Goal: Information Seeking & Learning: Learn about a topic

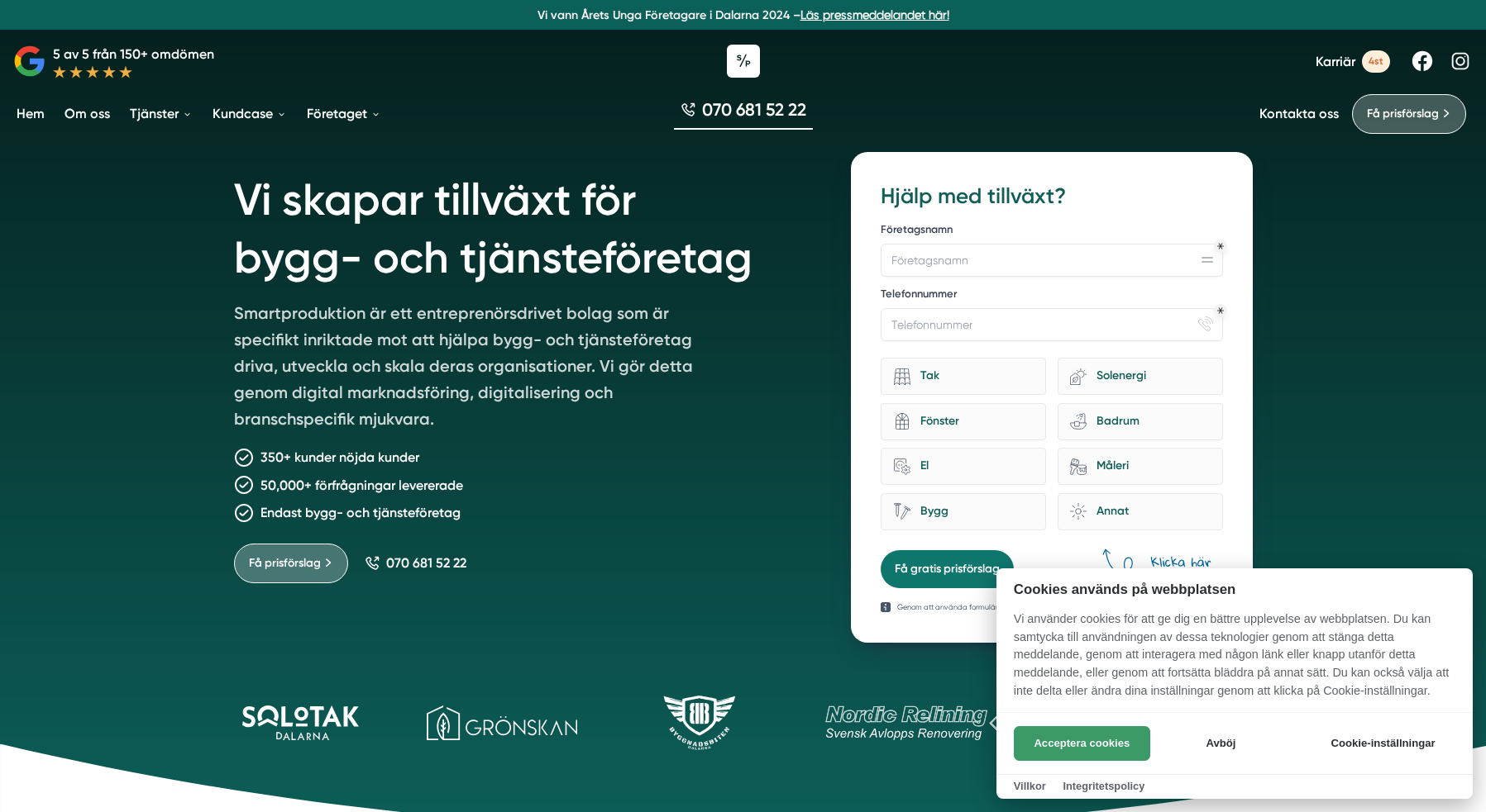
click at [1068, 748] on button "Acceptera cookies" at bounding box center [1082, 743] width 136 height 35
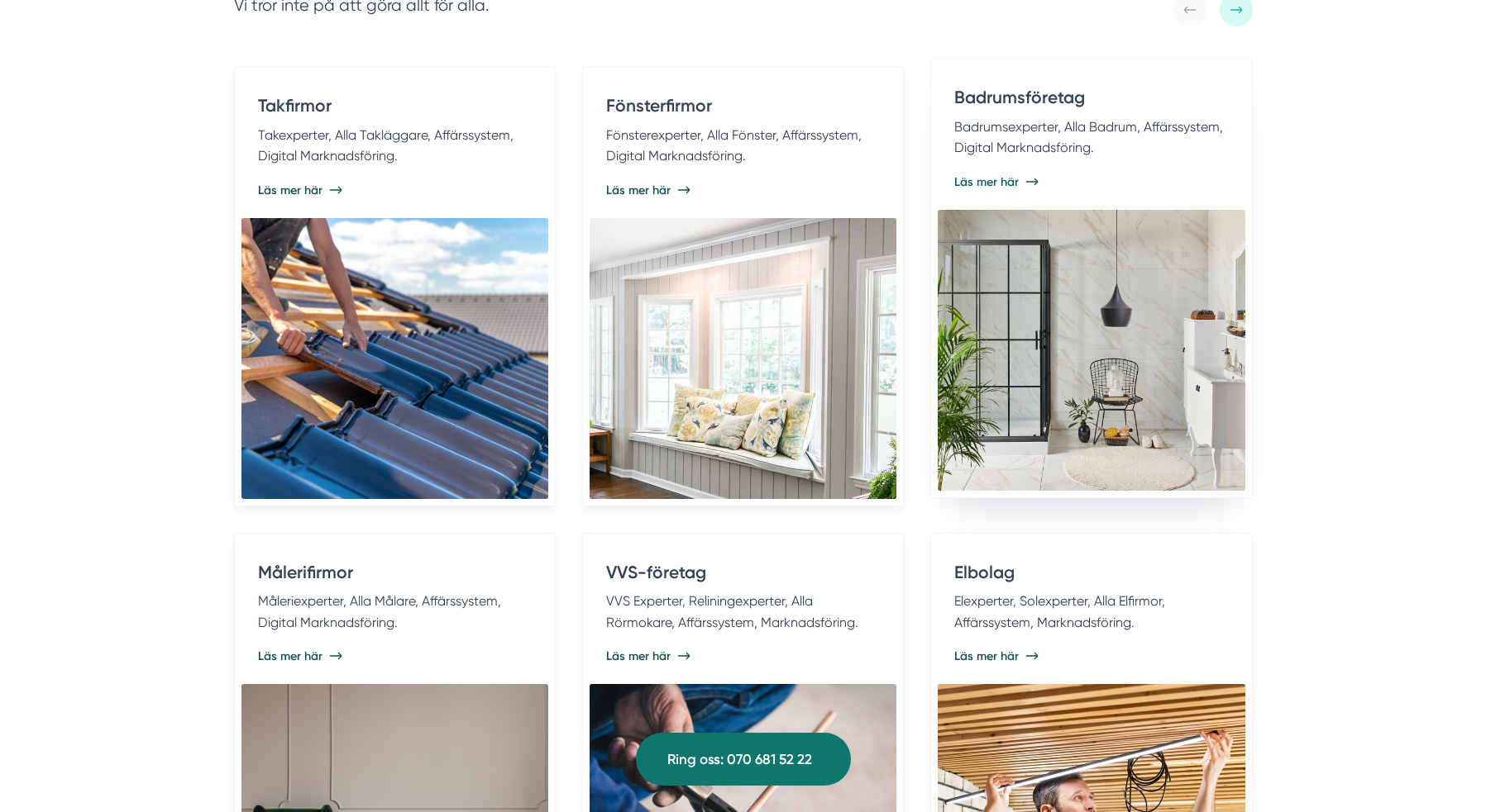
scroll to position [3503, 0]
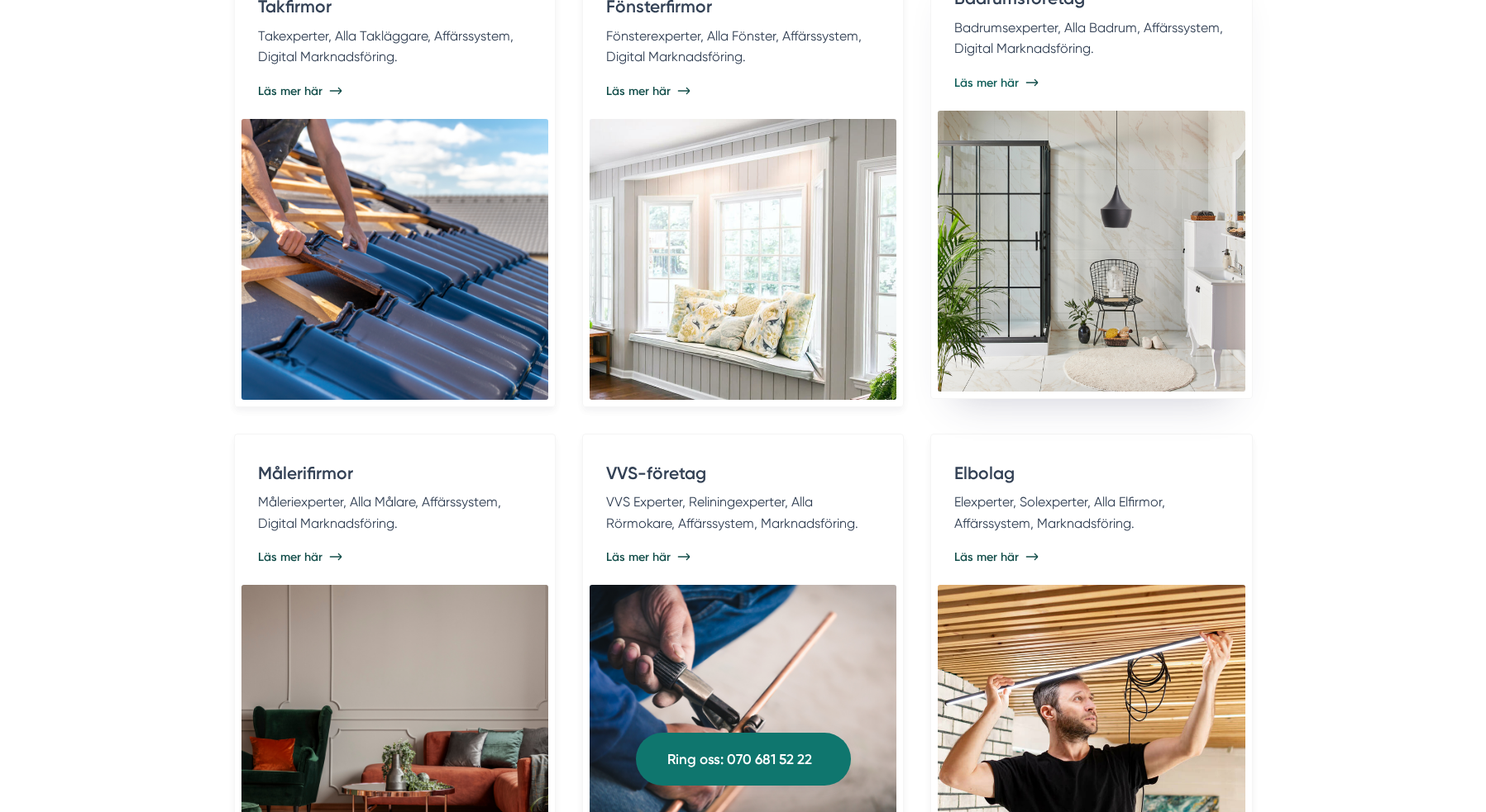
click at [1128, 199] on img at bounding box center [1091, 251] width 307 height 281
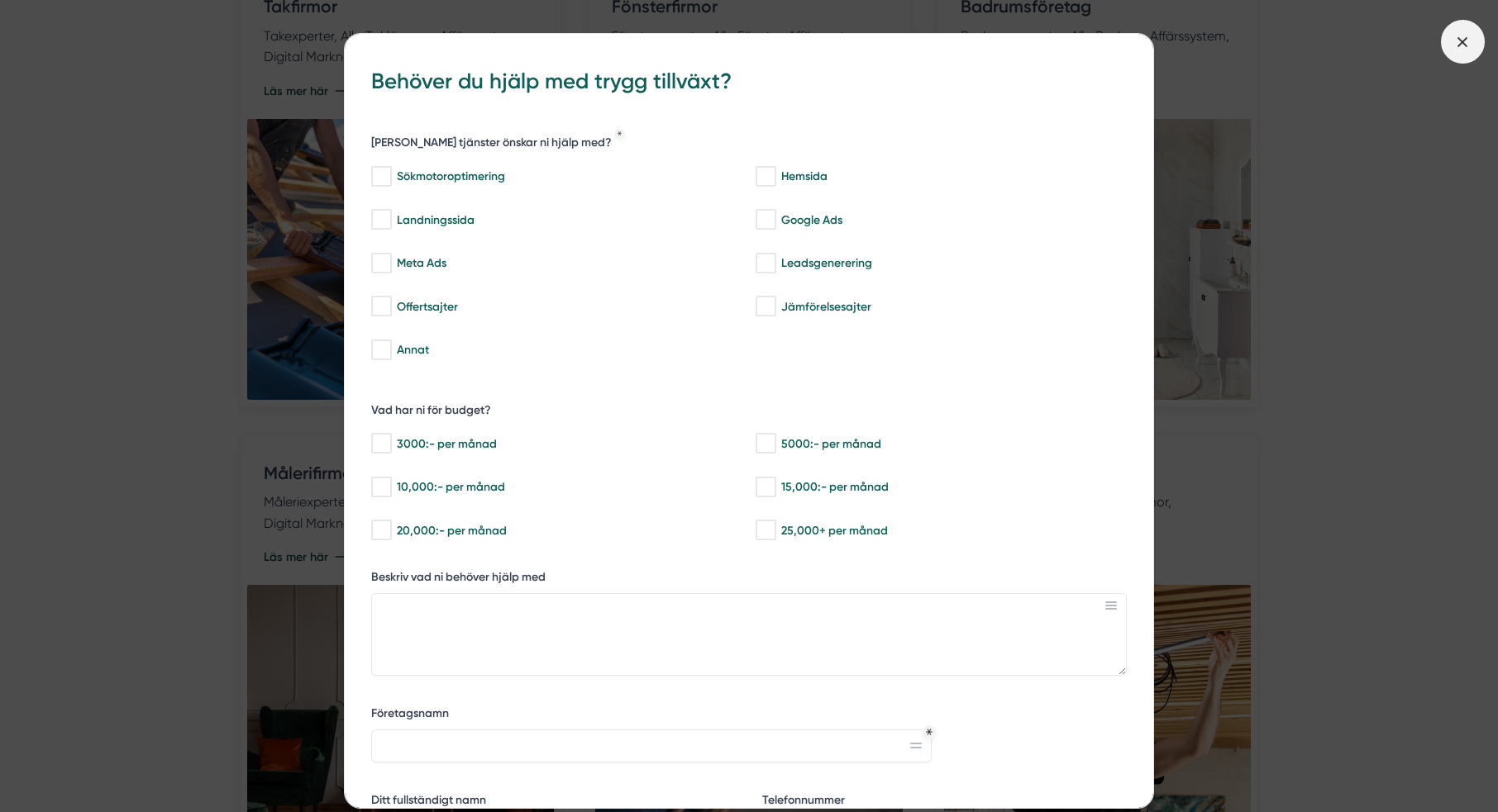
click at [1474, 28] on span at bounding box center [1463, 42] width 43 height 43
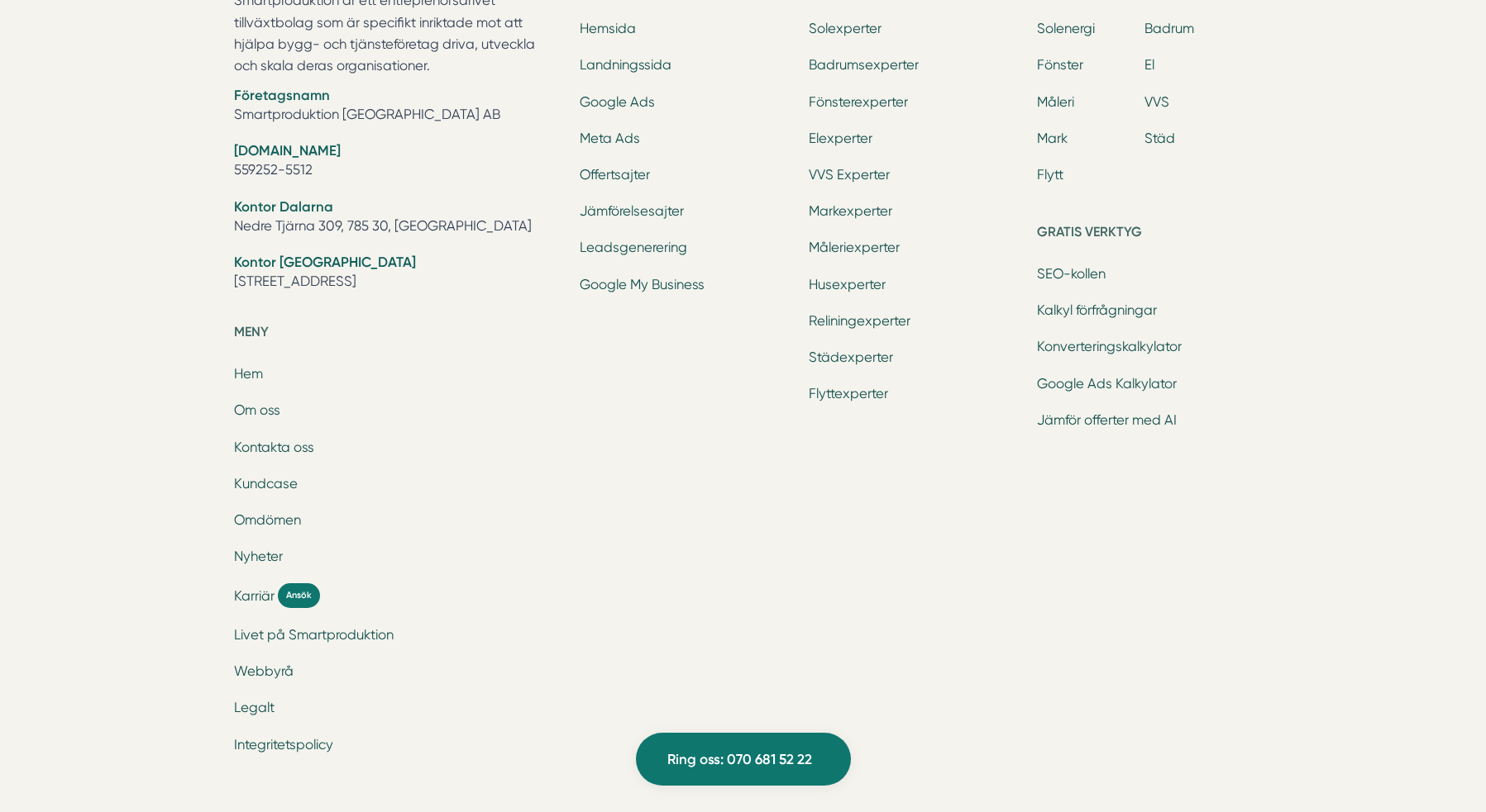
scroll to position [5489, 0]
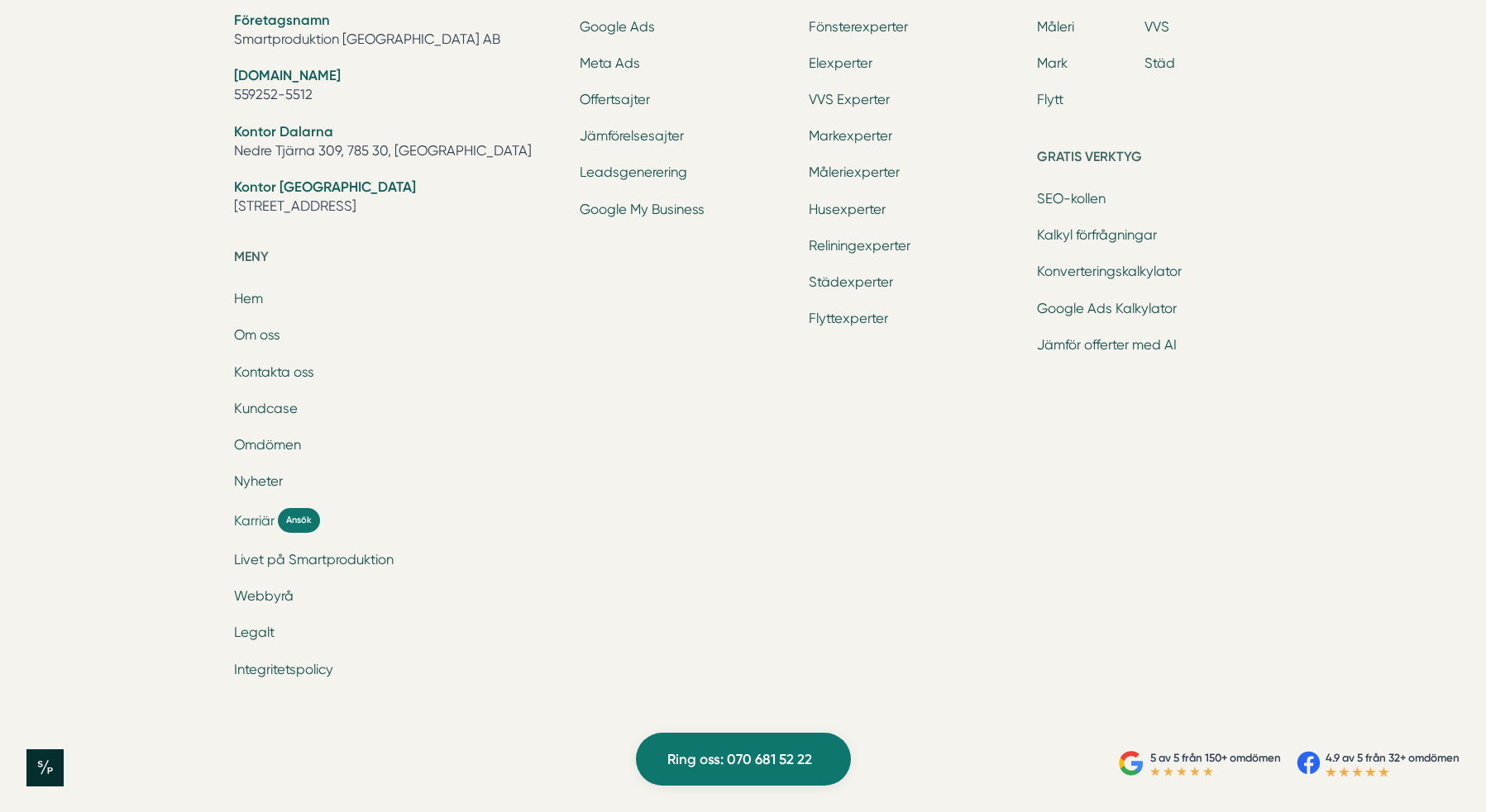
click at [244, 523] on span "Karriär" at bounding box center [254, 521] width 41 height 19
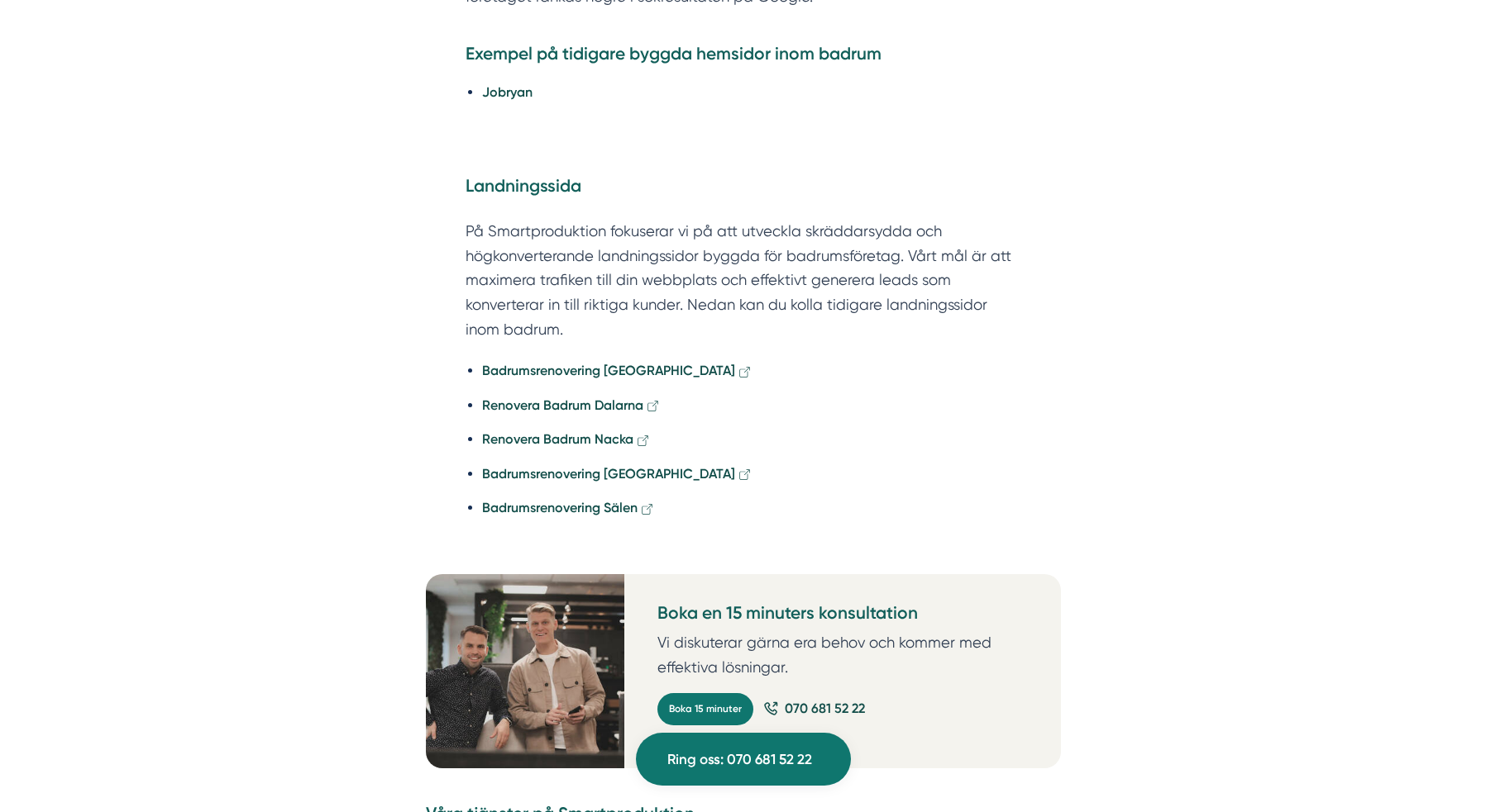
scroll to position [3730, 0]
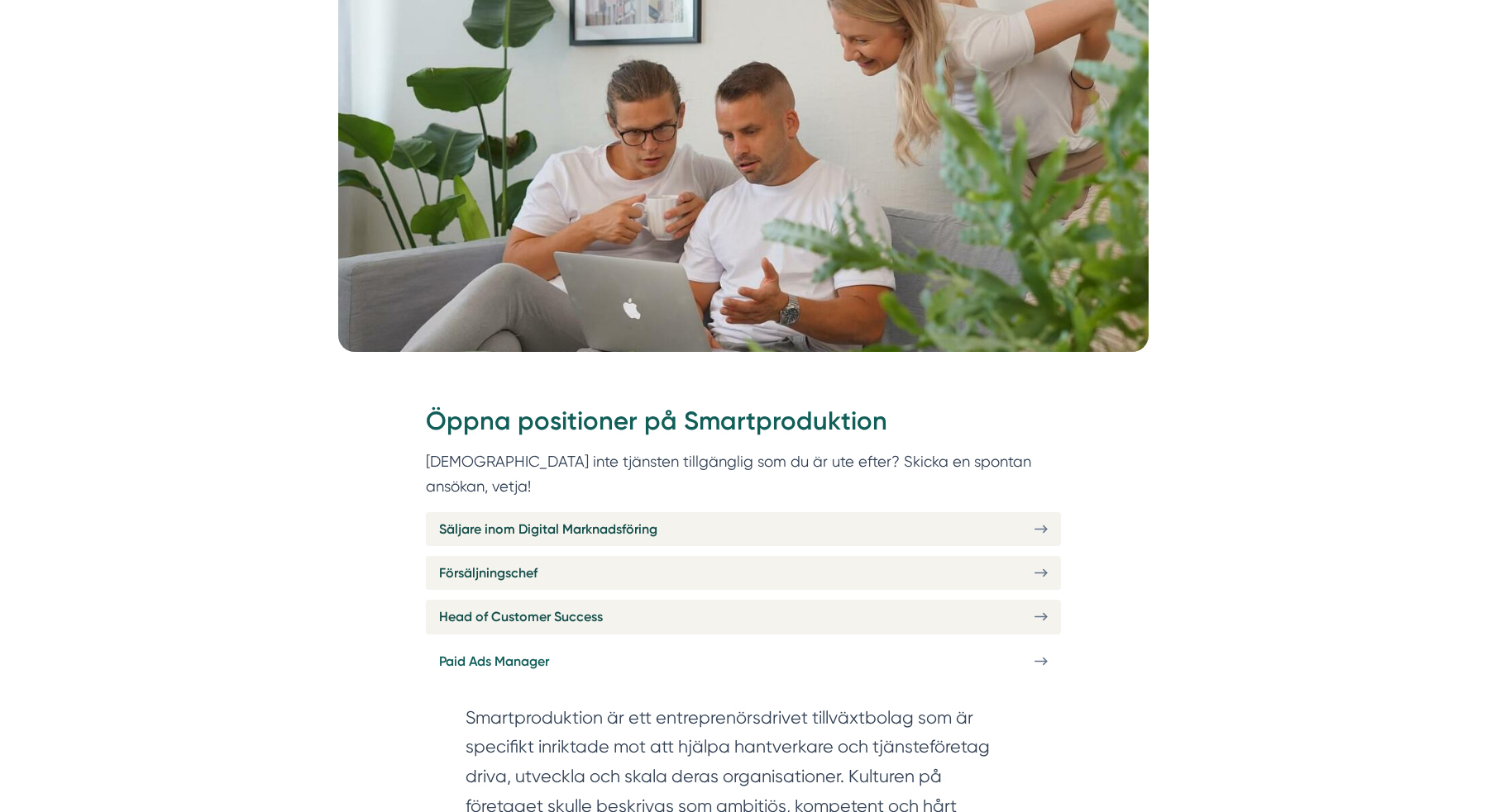
scroll to position [527, 0]
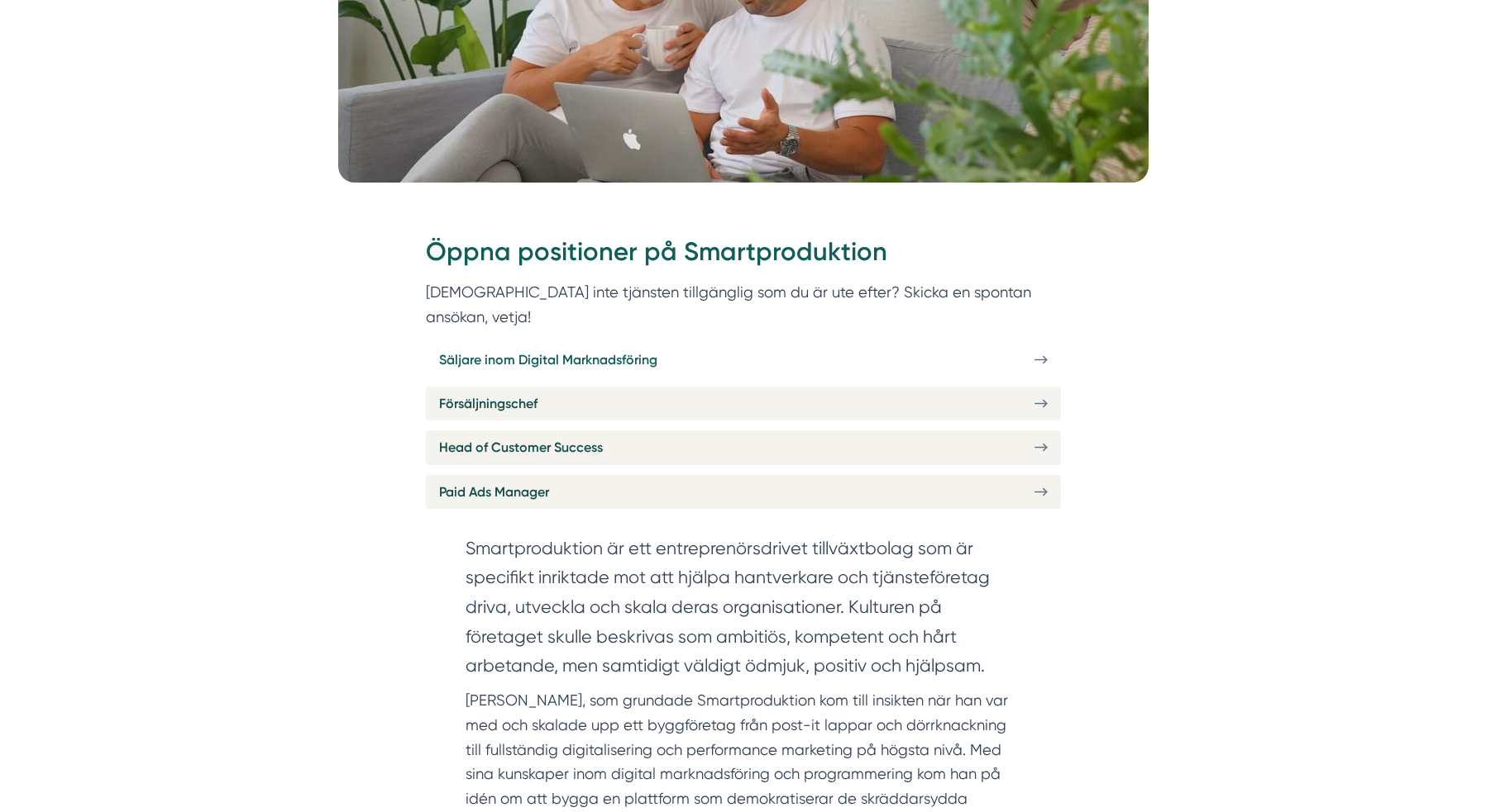
click at [544, 349] on span "Säljare inom Digital Marknadsföring" at bounding box center [548, 360] width 218 height 21
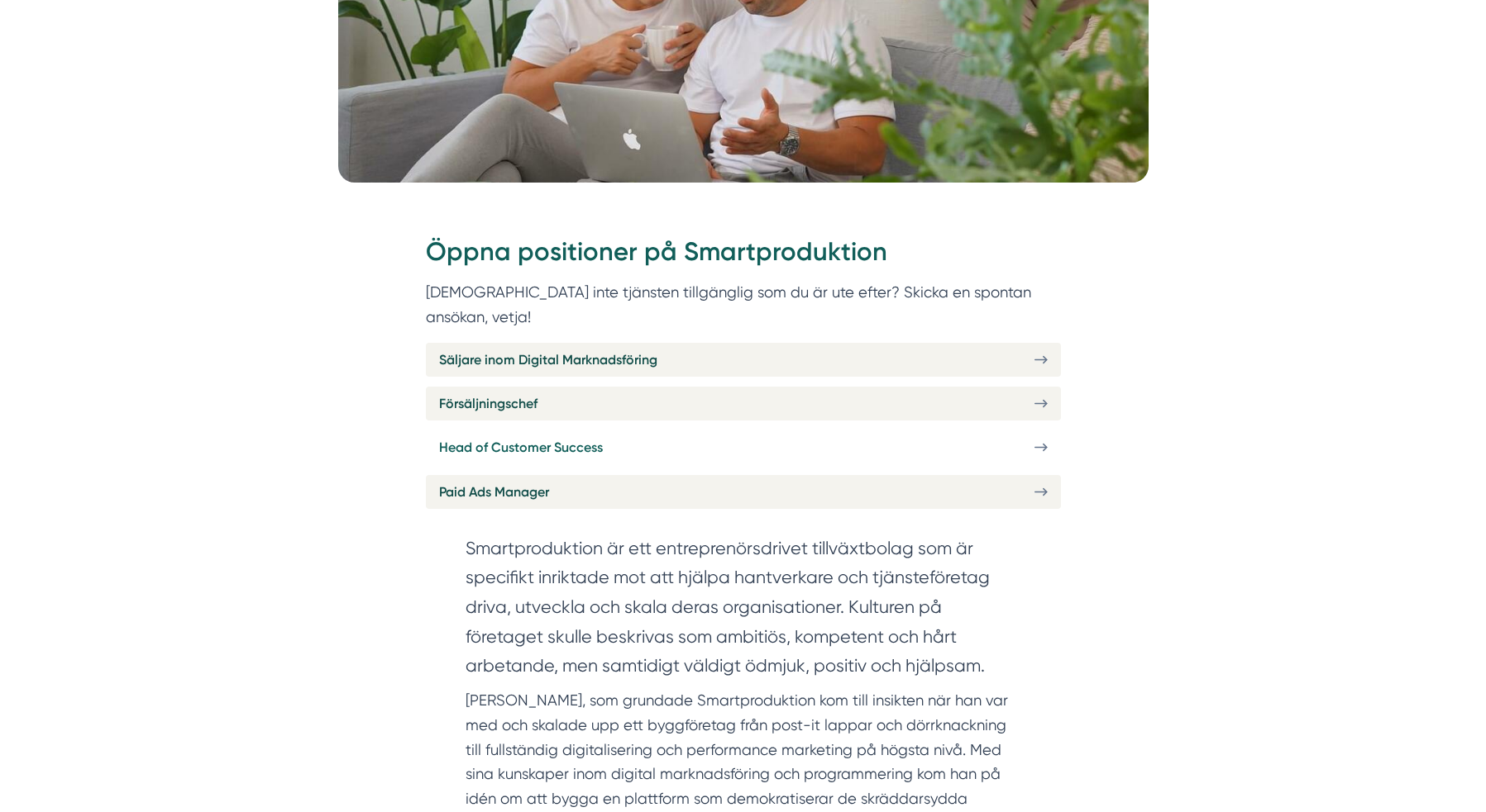
click at [668, 431] on link "Head of Customer Success" at bounding box center [743, 448] width 635 height 34
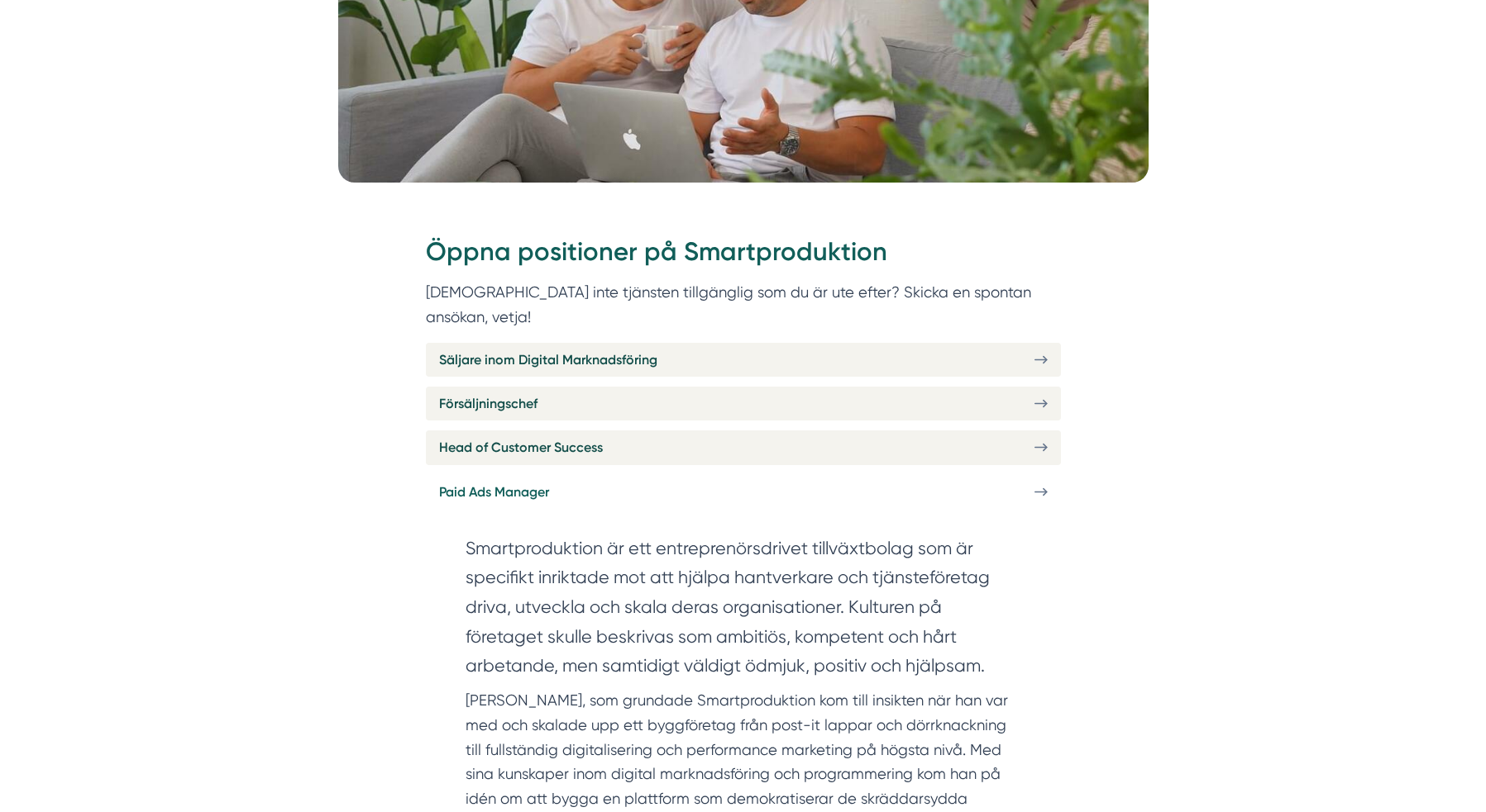
click at [727, 475] on link "Paid Ads Manager" at bounding box center [743, 492] width 635 height 34
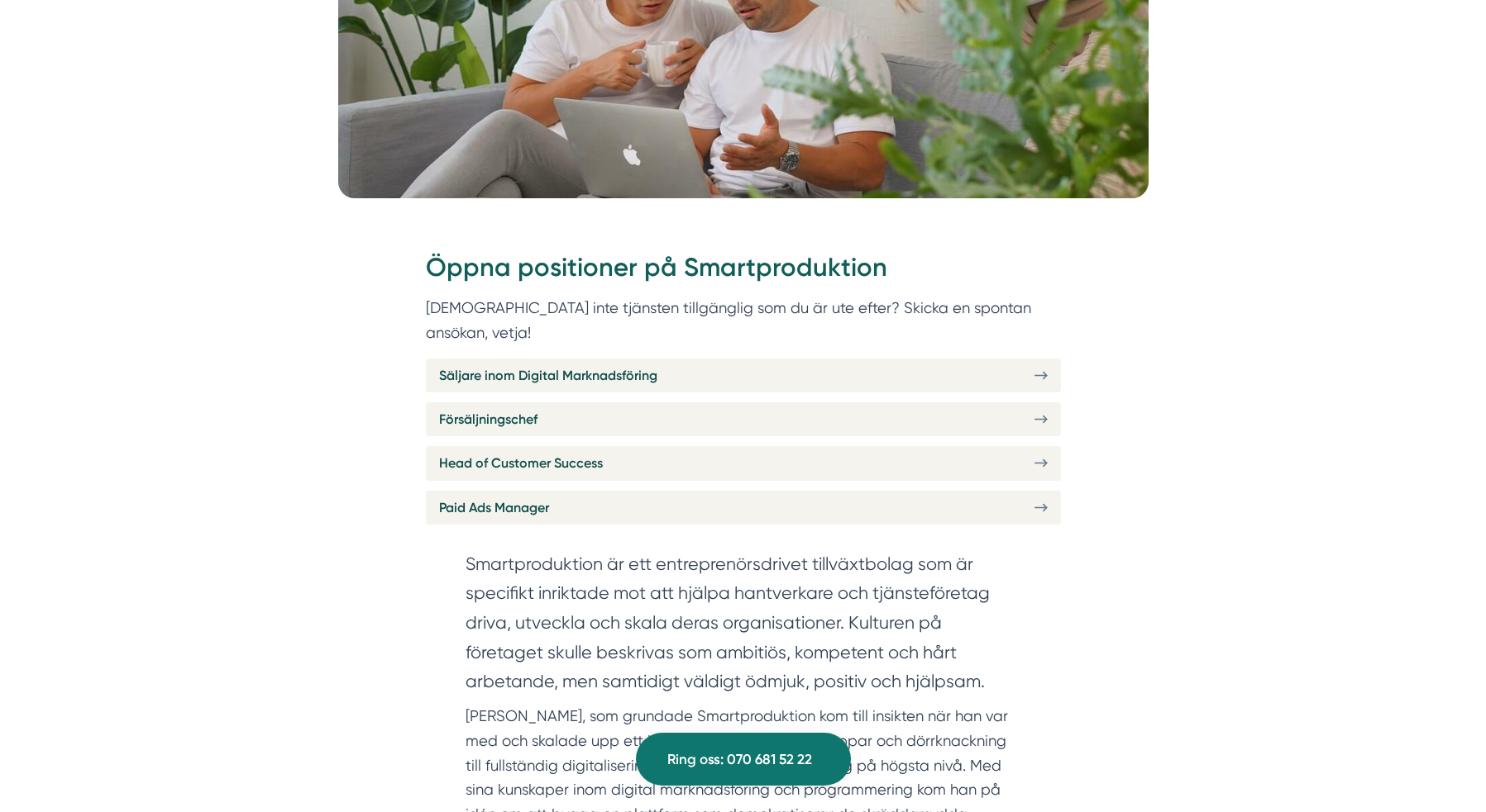
scroll to position [0, 0]
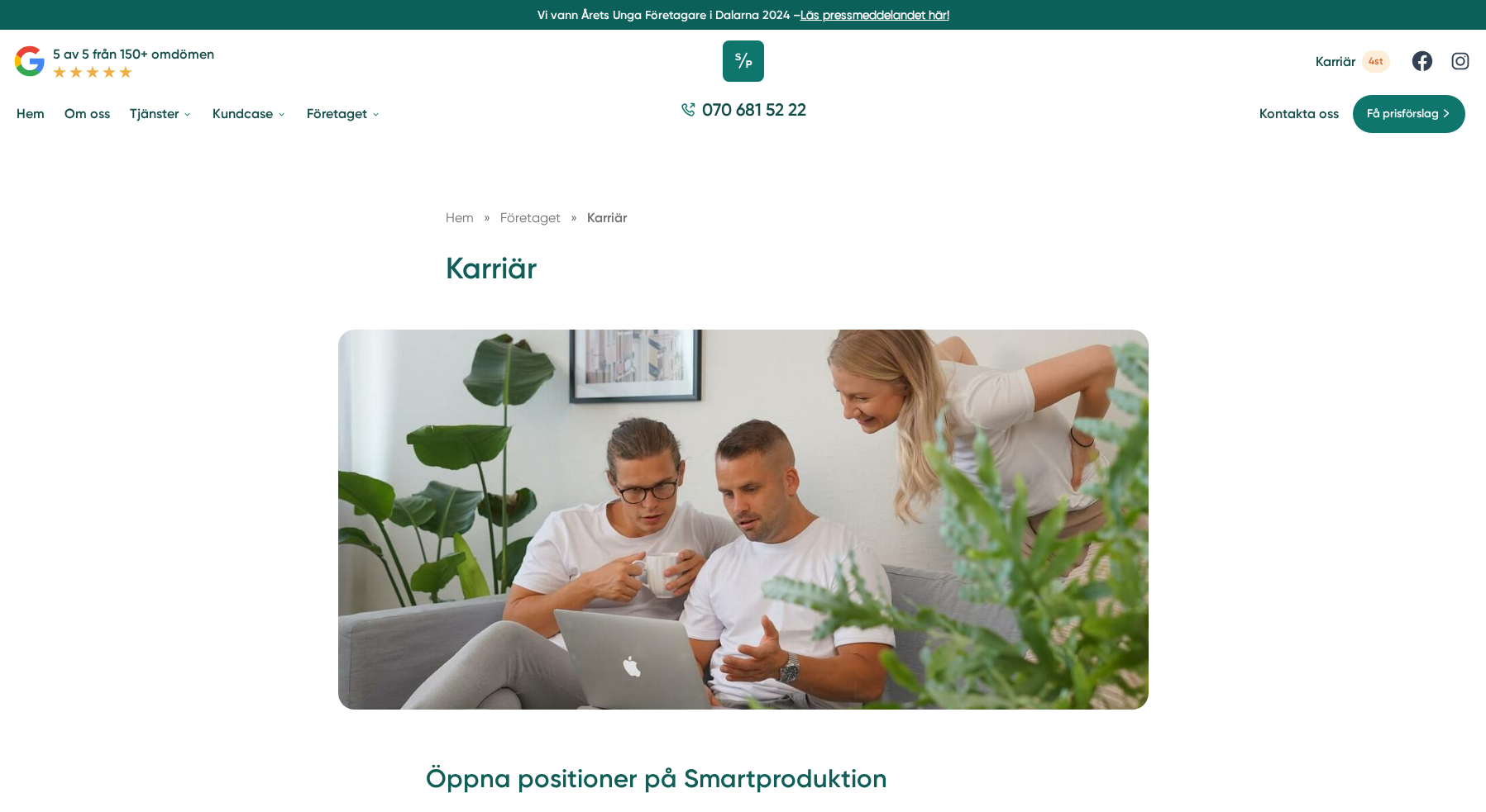
click at [744, 61] on icon at bounding box center [743, 61] width 42 height 42
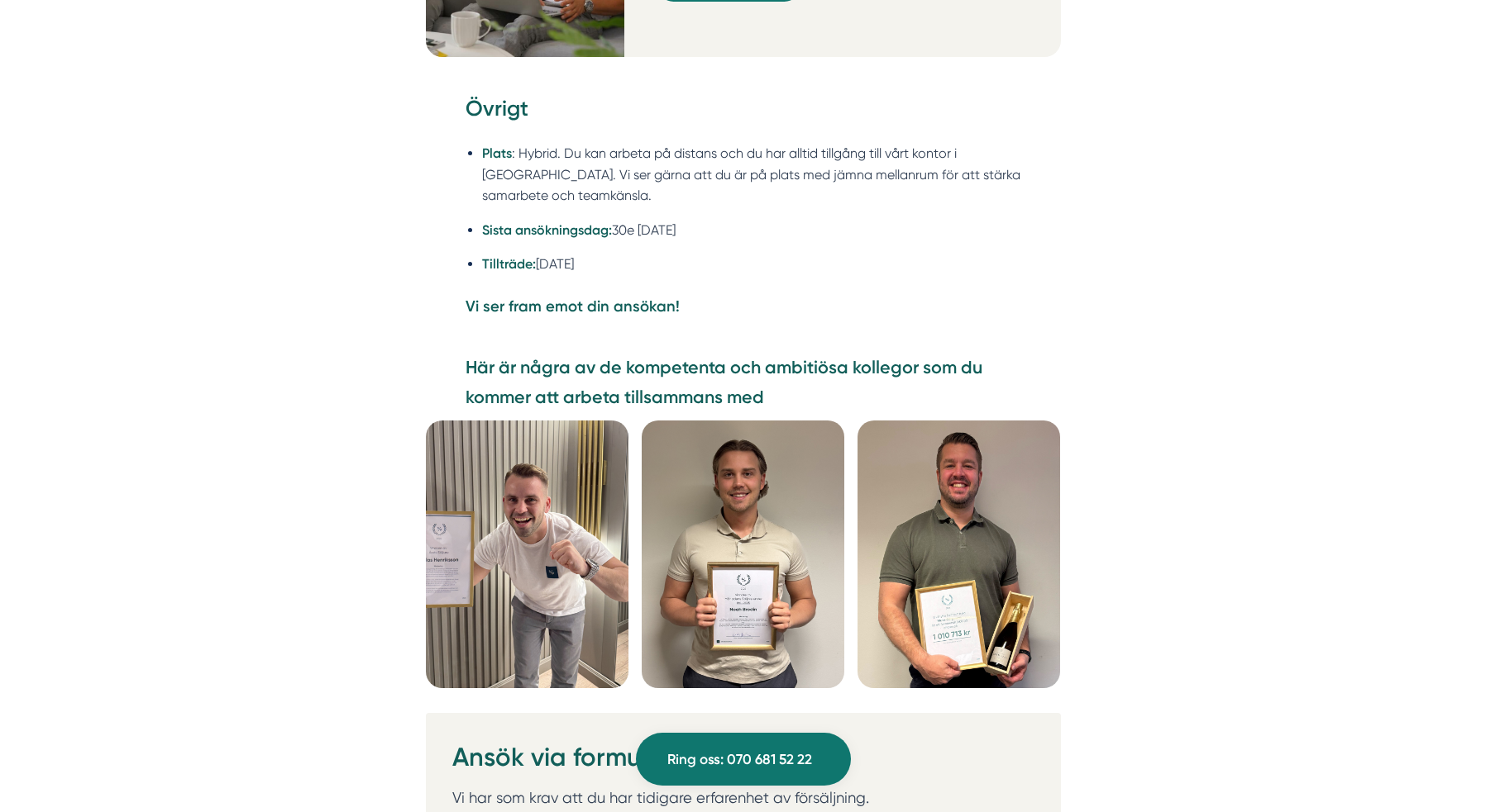
scroll to position [4681, 0]
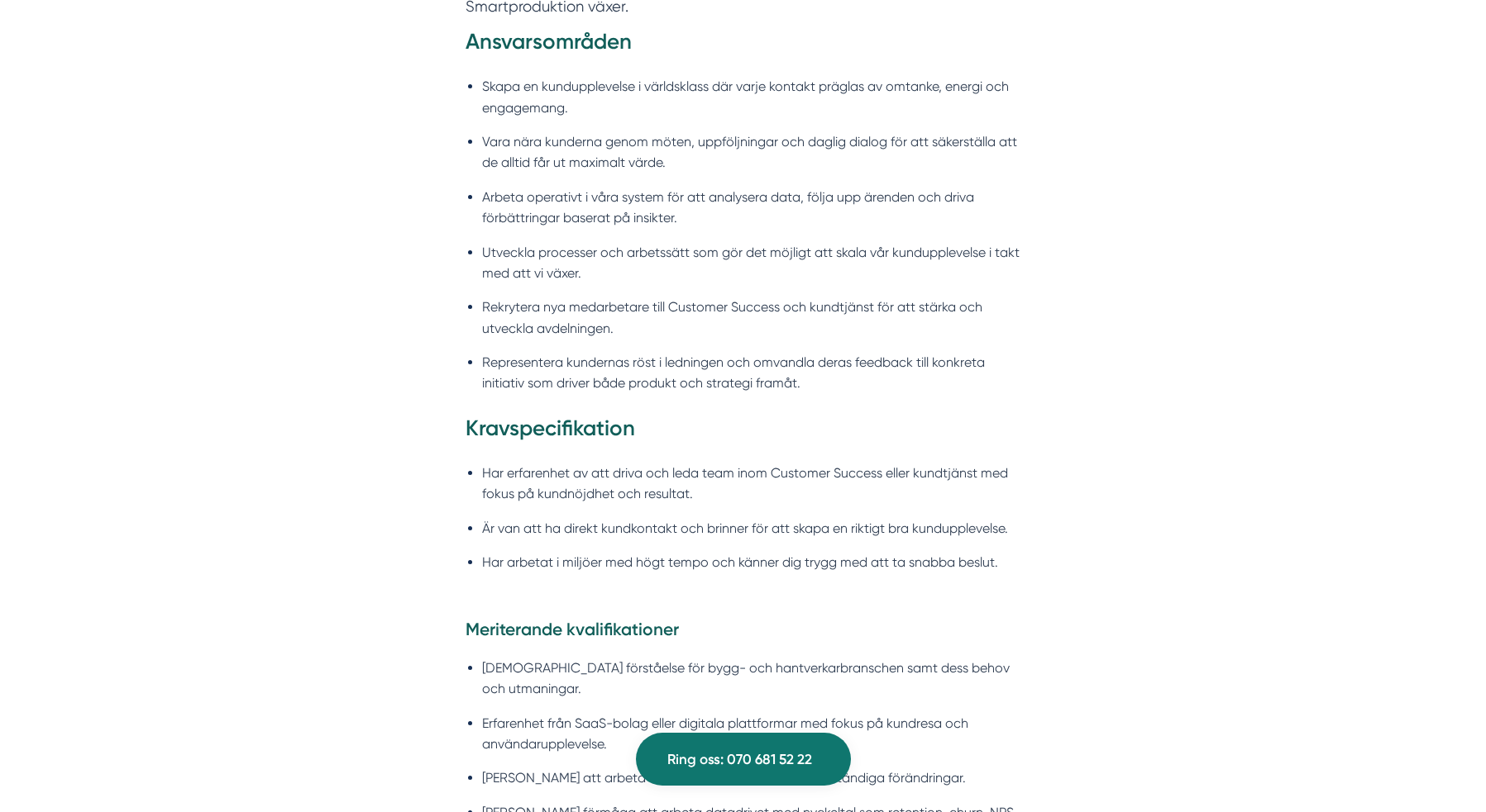
scroll to position [1560, 0]
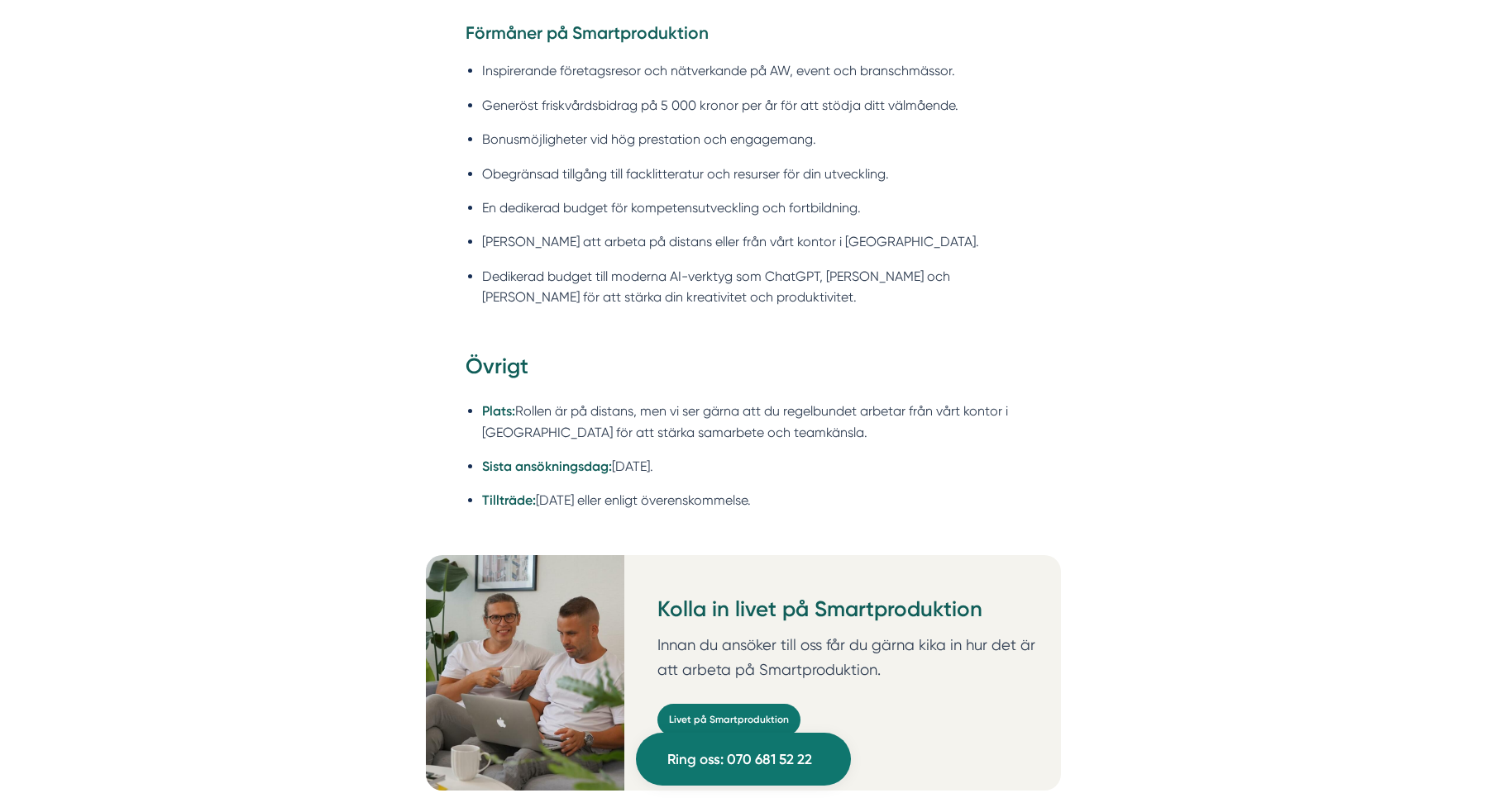
scroll to position [2604, 0]
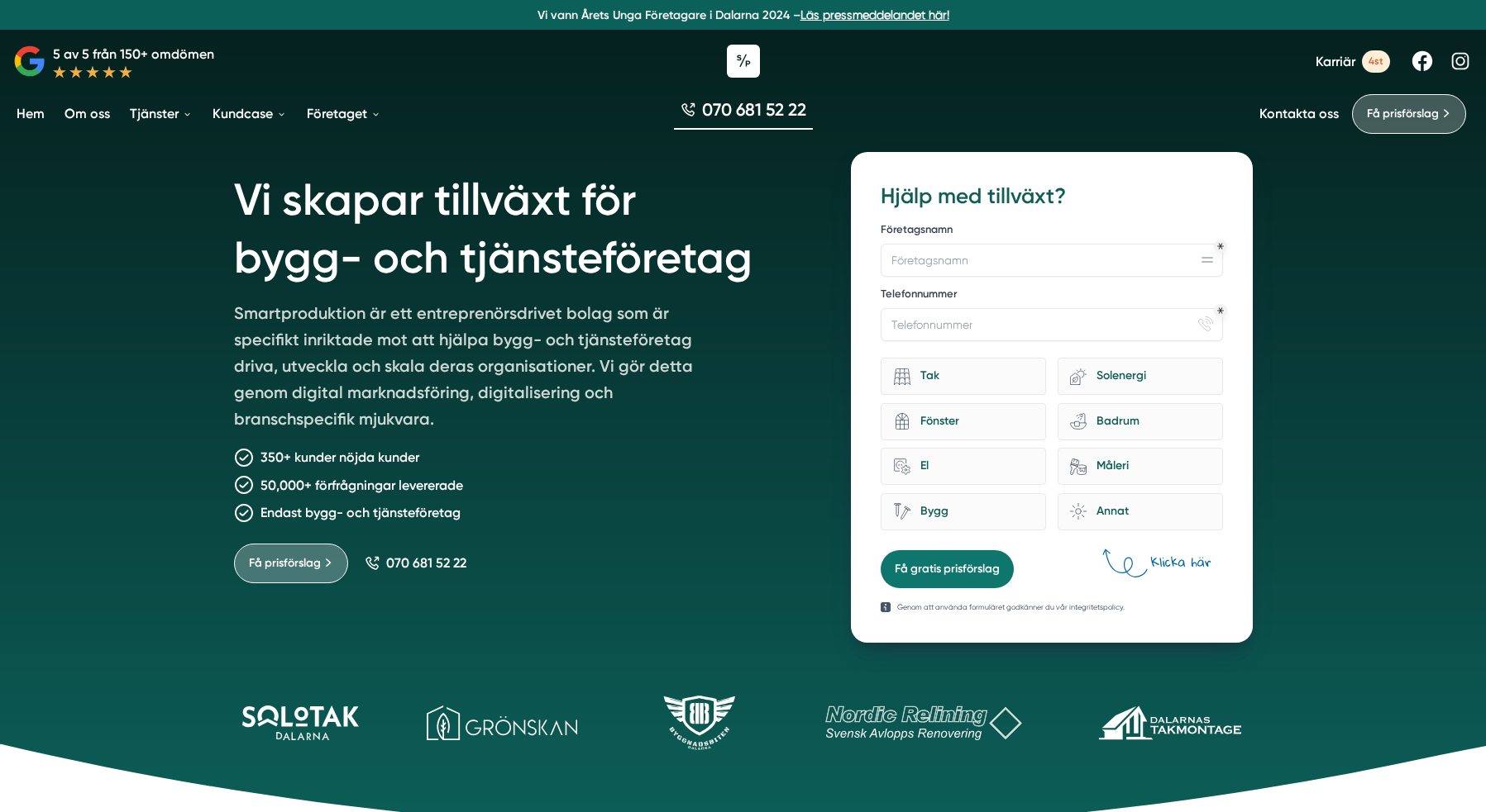
click at [85, 116] on link "Om oss" at bounding box center [87, 113] width 52 height 42
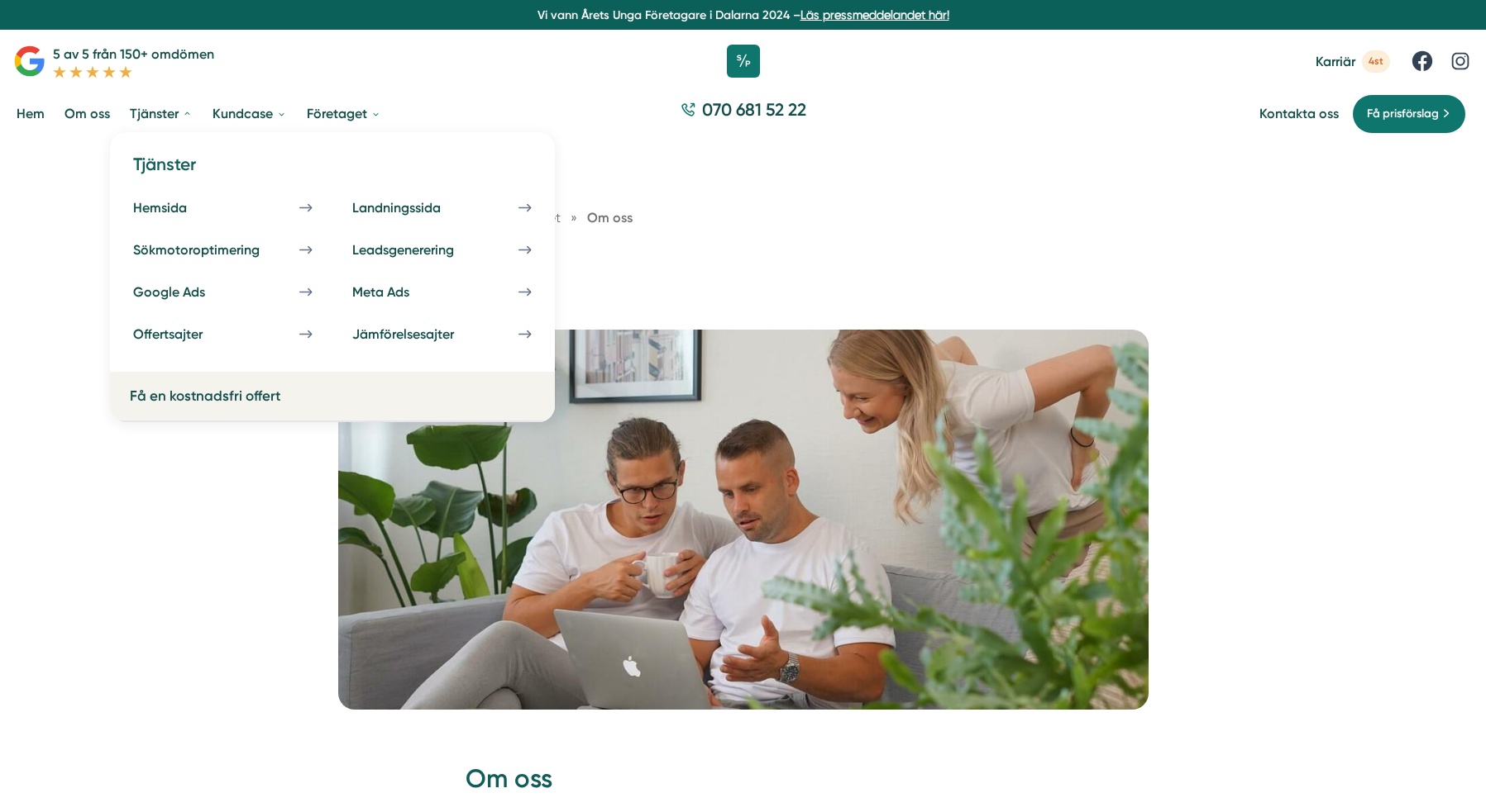
click at [162, 110] on link "Tjänster" at bounding box center [162, 113] width 70 height 42
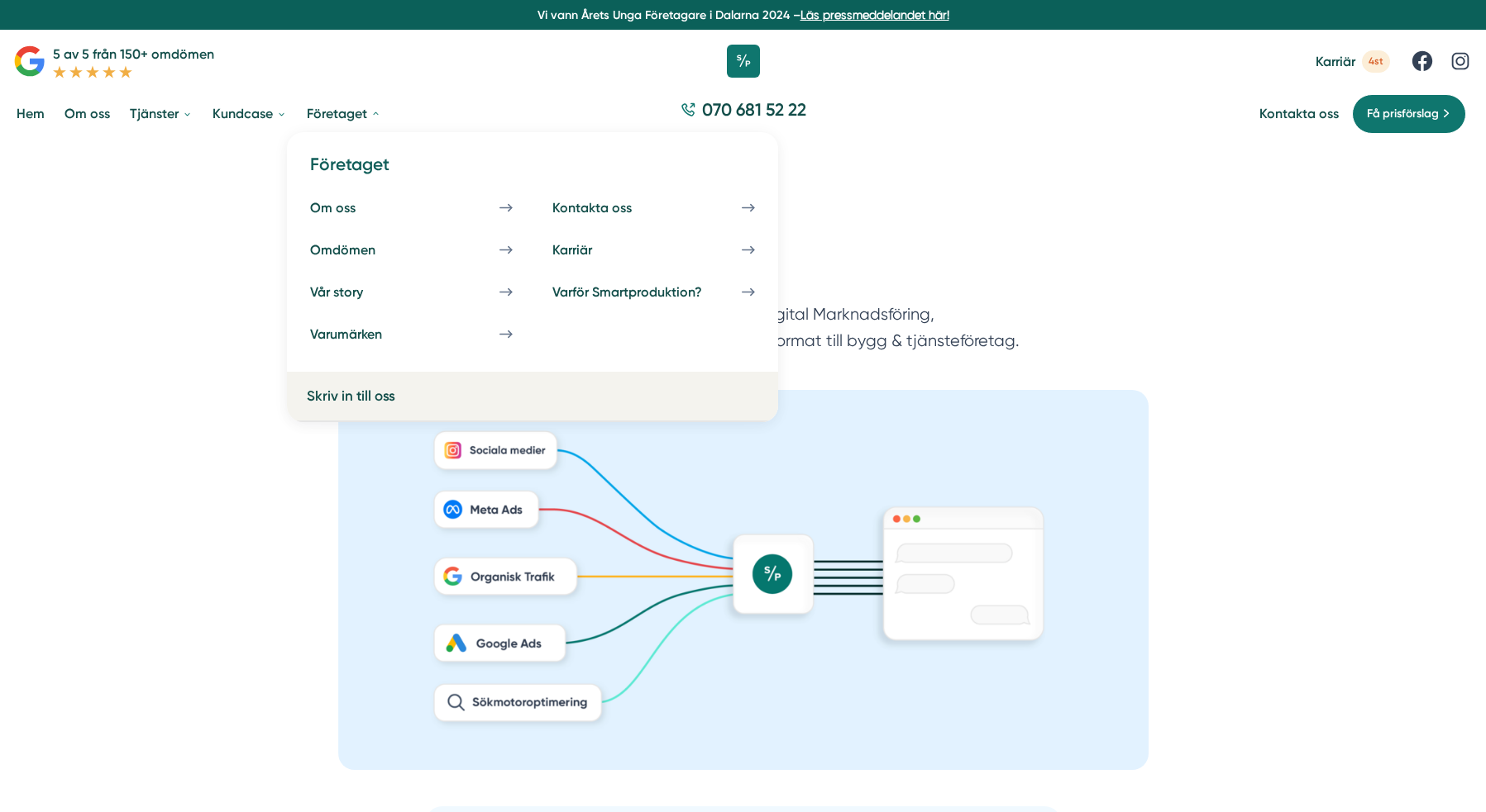
click at [338, 115] on link "Företaget" at bounding box center [344, 113] width 81 height 42
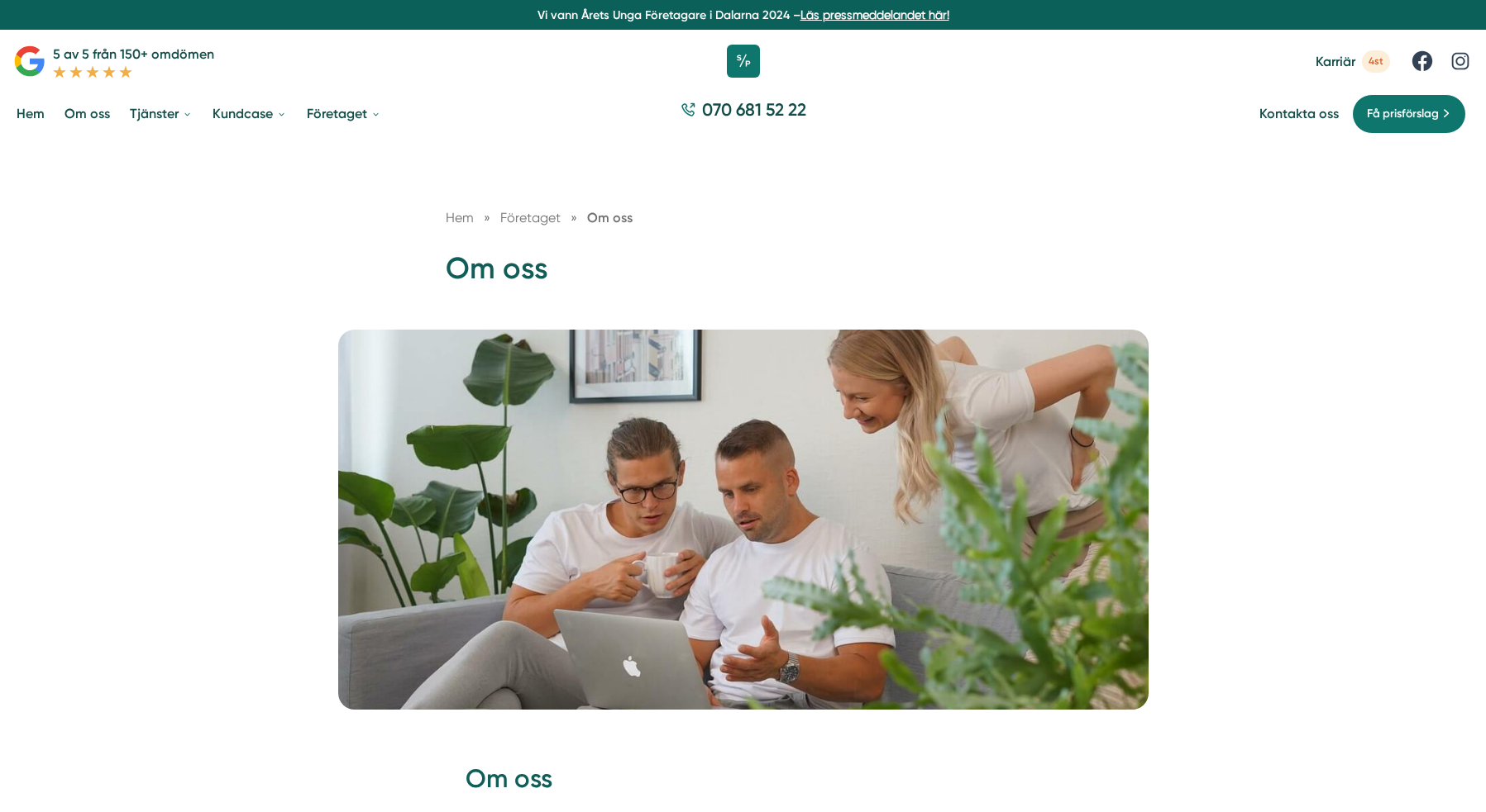
click at [25, 119] on link "Hem" at bounding box center [30, 113] width 35 height 42
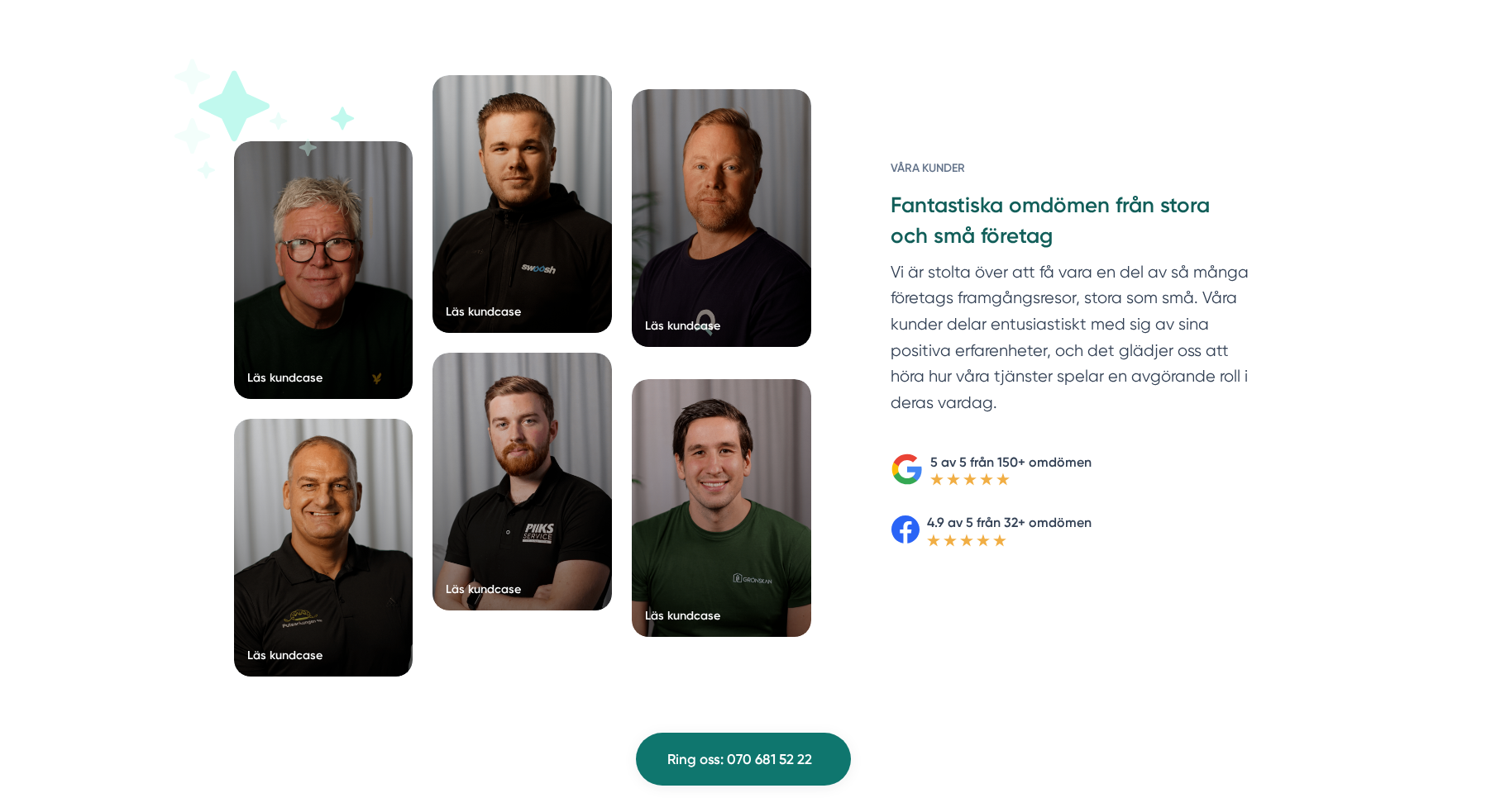
scroll to position [2547, 0]
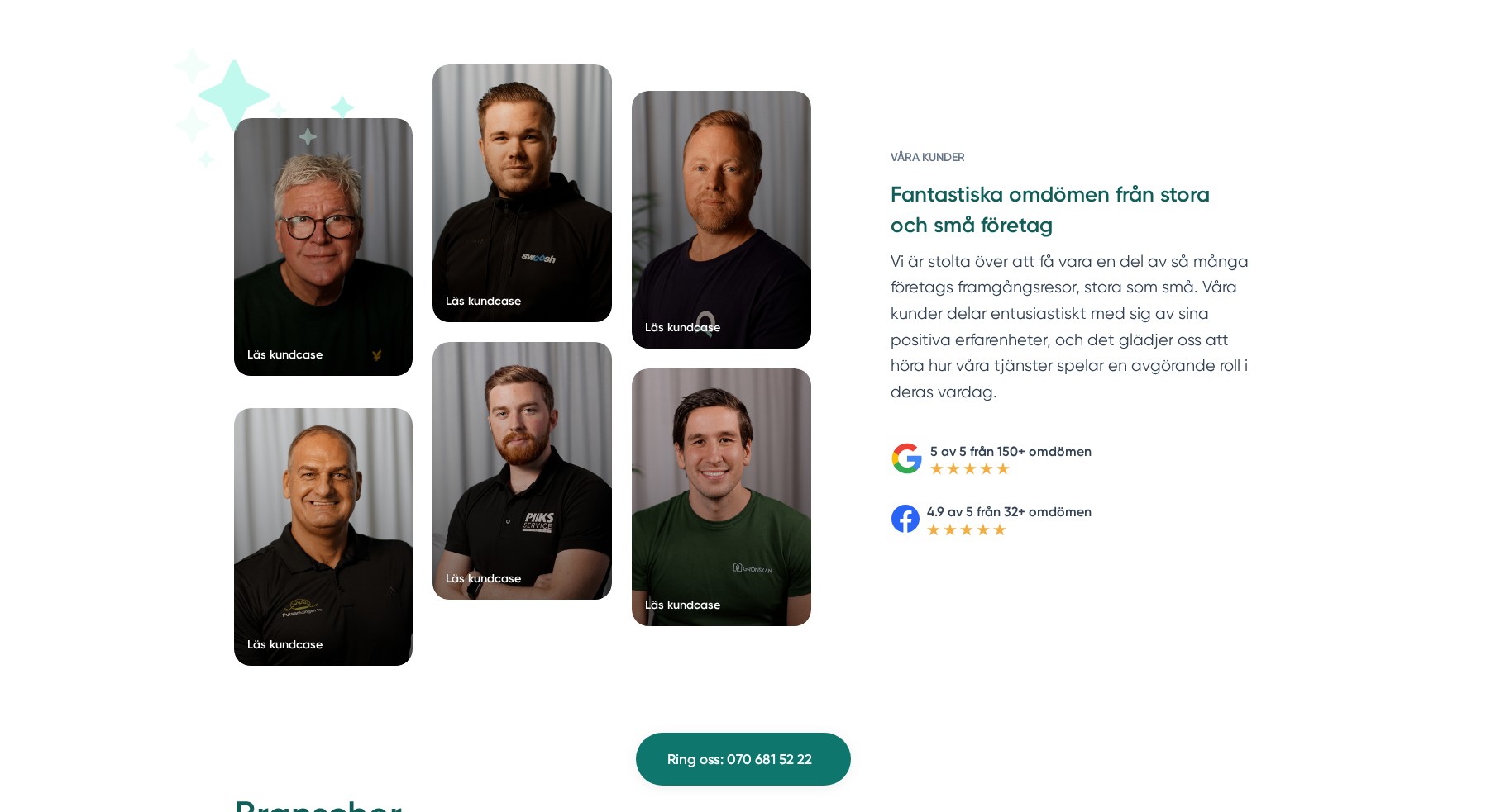
click at [351, 245] on div at bounding box center [324, 246] width 179 height 258
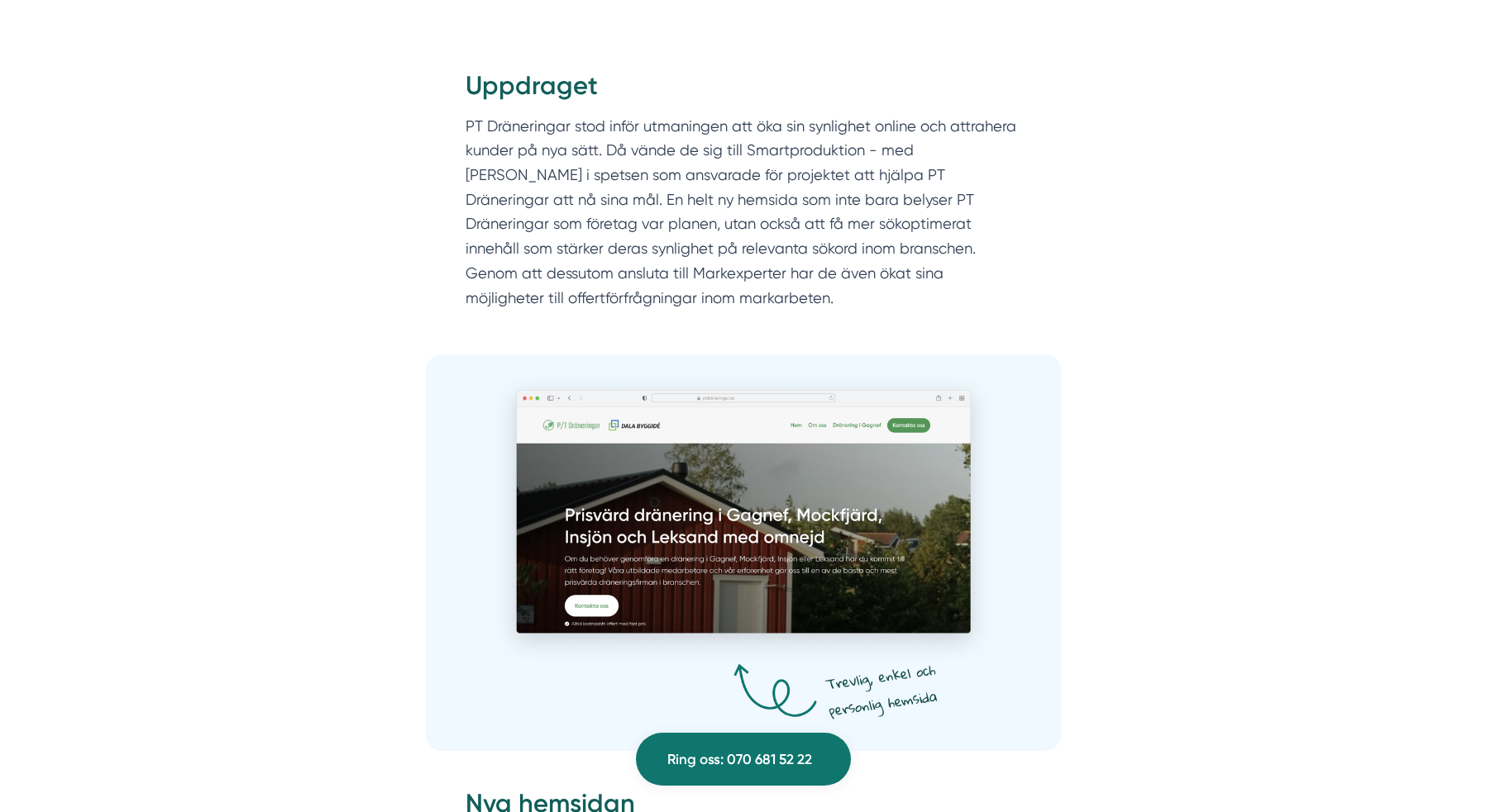
scroll to position [2189, 0]
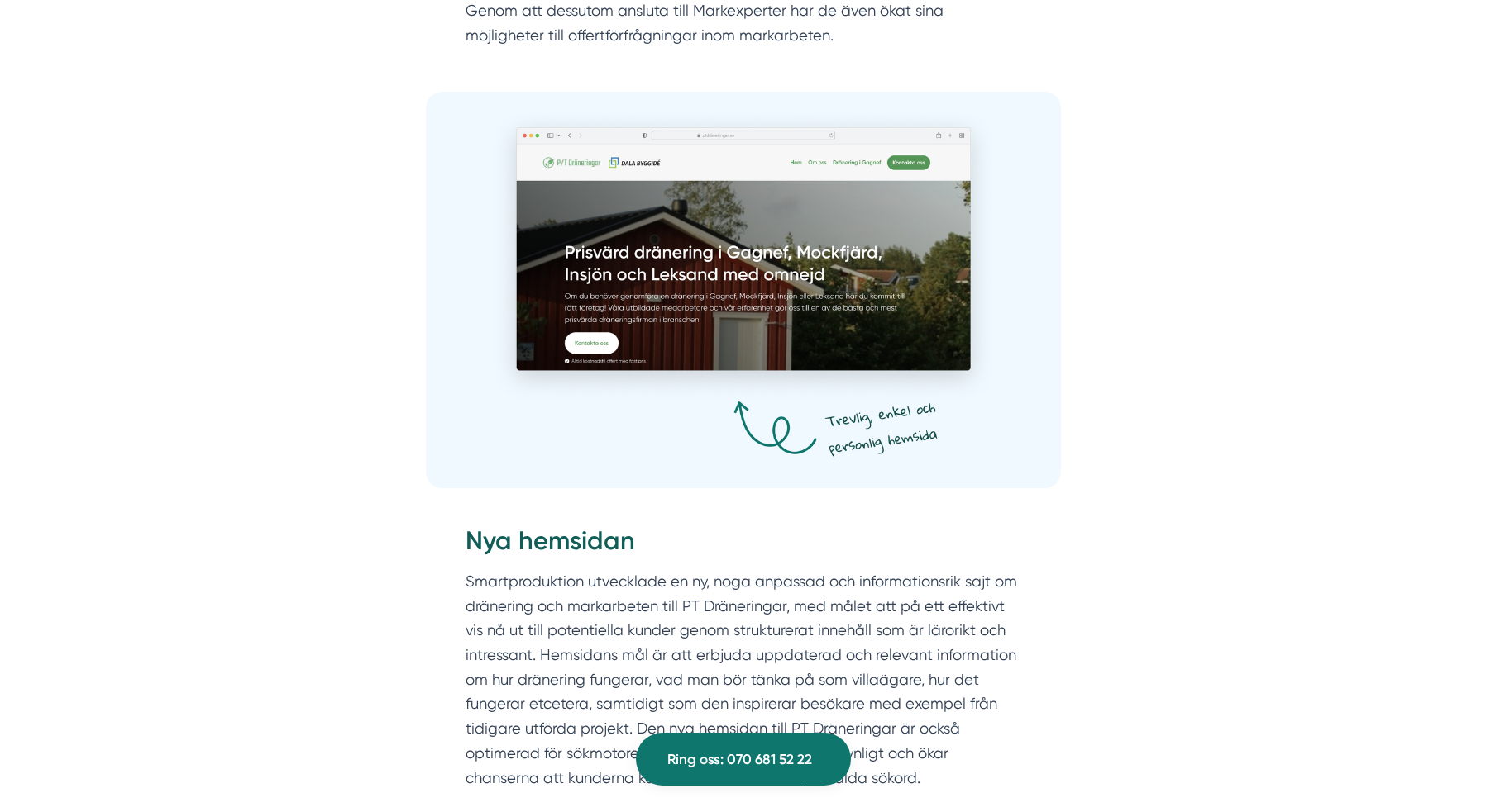
click at [762, 300] on img at bounding box center [743, 290] width 635 height 397
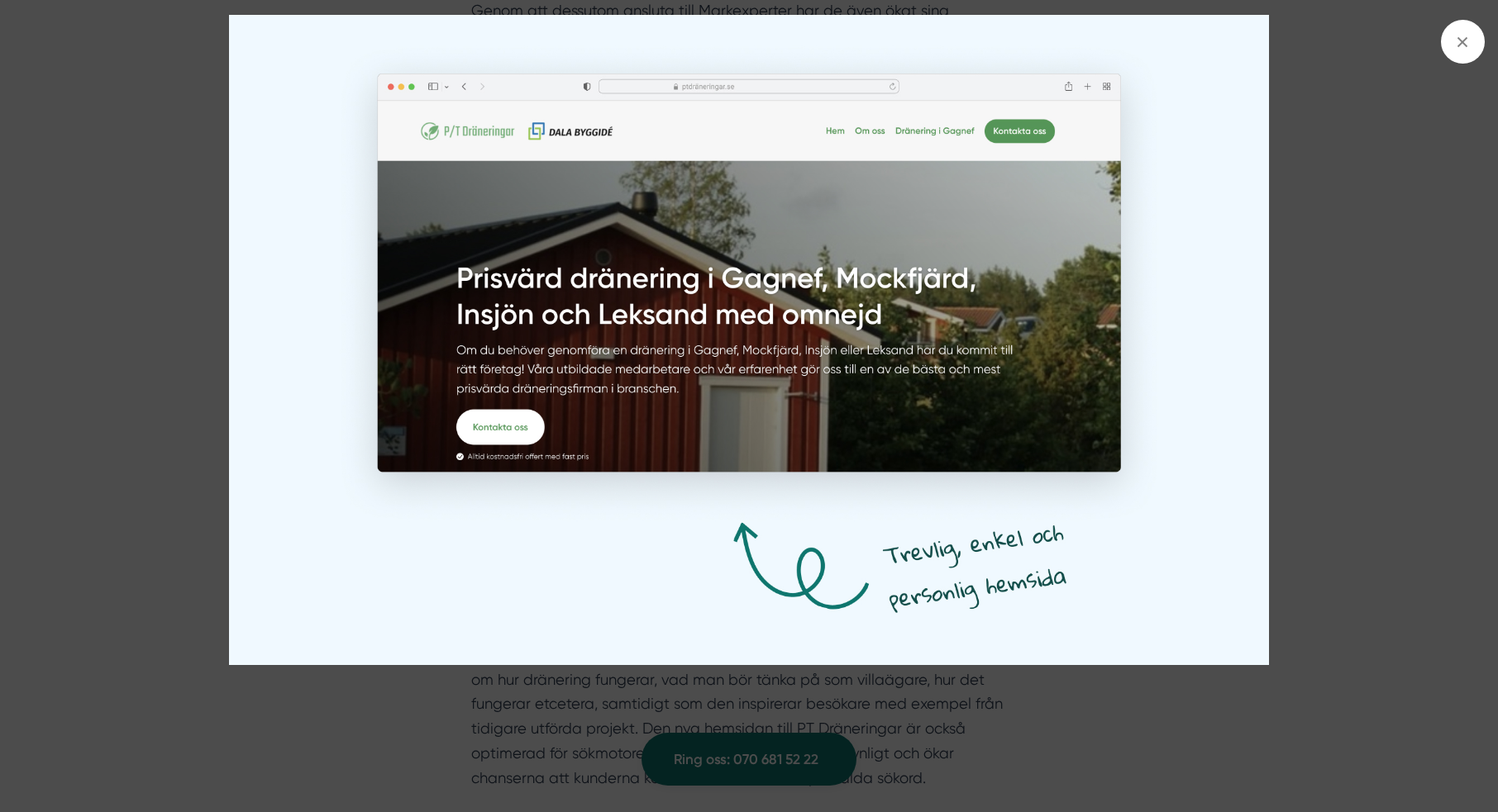
click at [1336, 283] on div at bounding box center [749, 406] width 1498 height 812
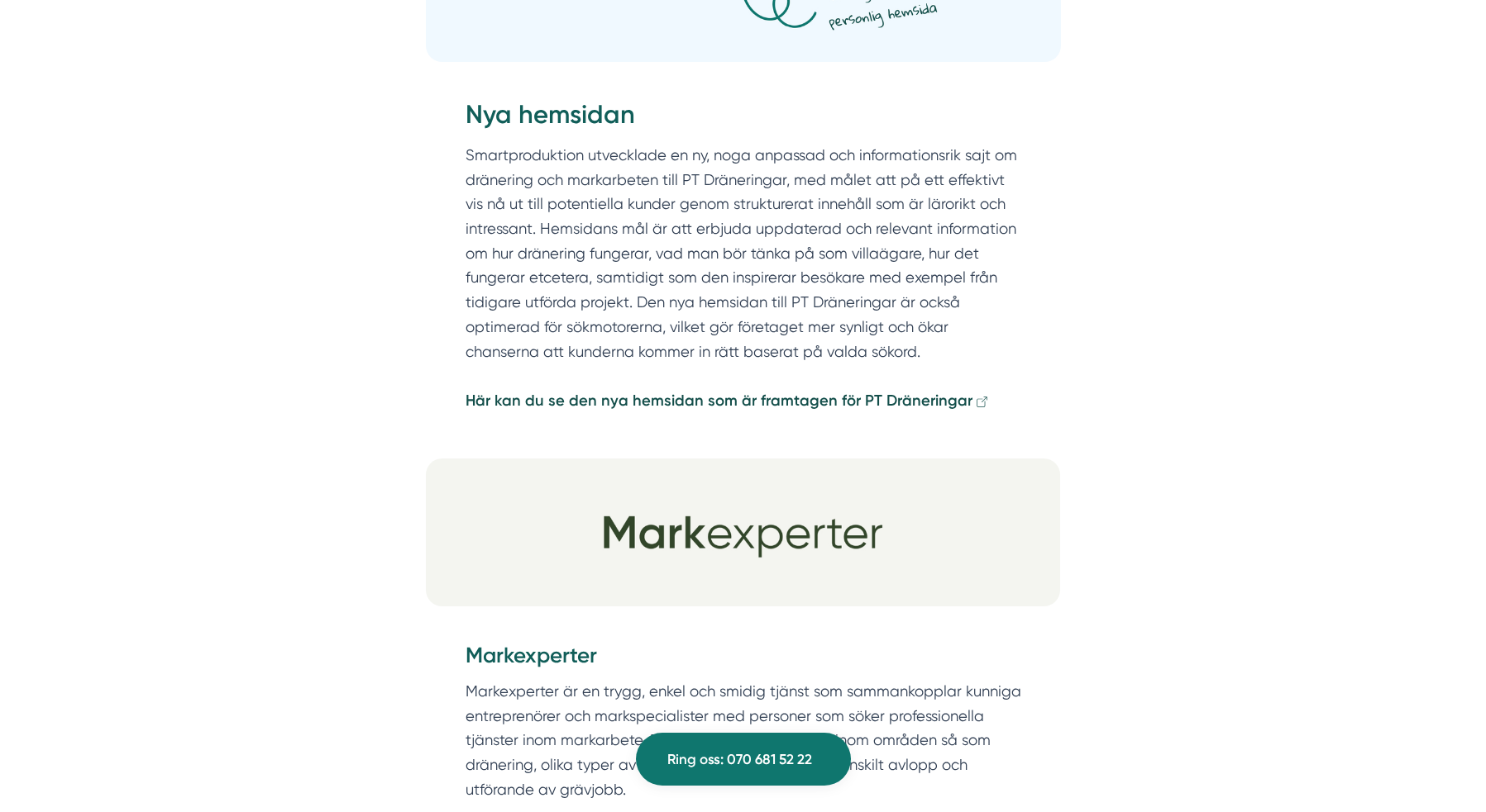
scroll to position [2637, 0]
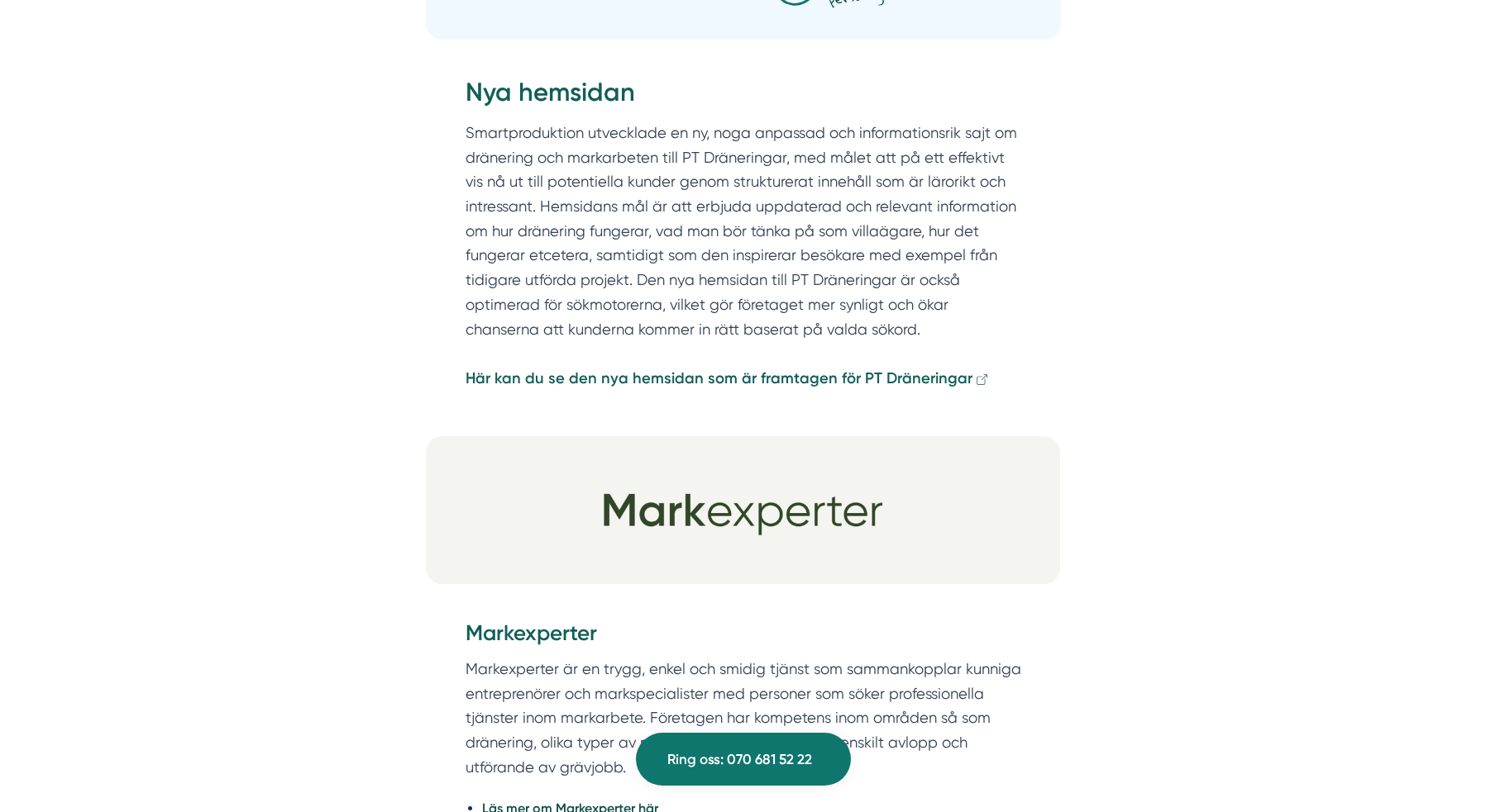
click at [785, 369] on strong "Här kan du se den nya hemsidan som är framtagen för PT Dräneringar" at bounding box center [719, 378] width 507 height 18
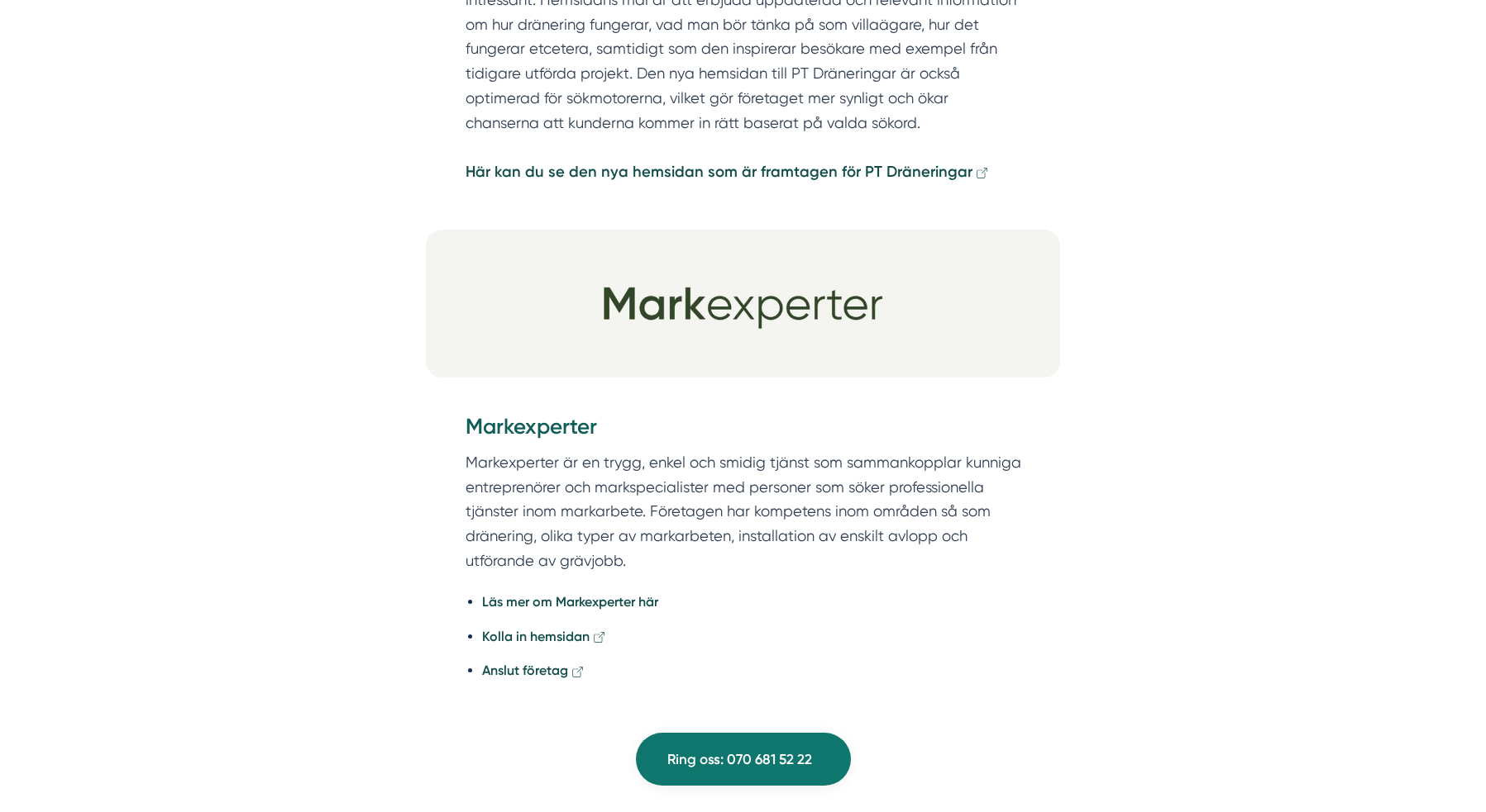
scroll to position [3104, 0]
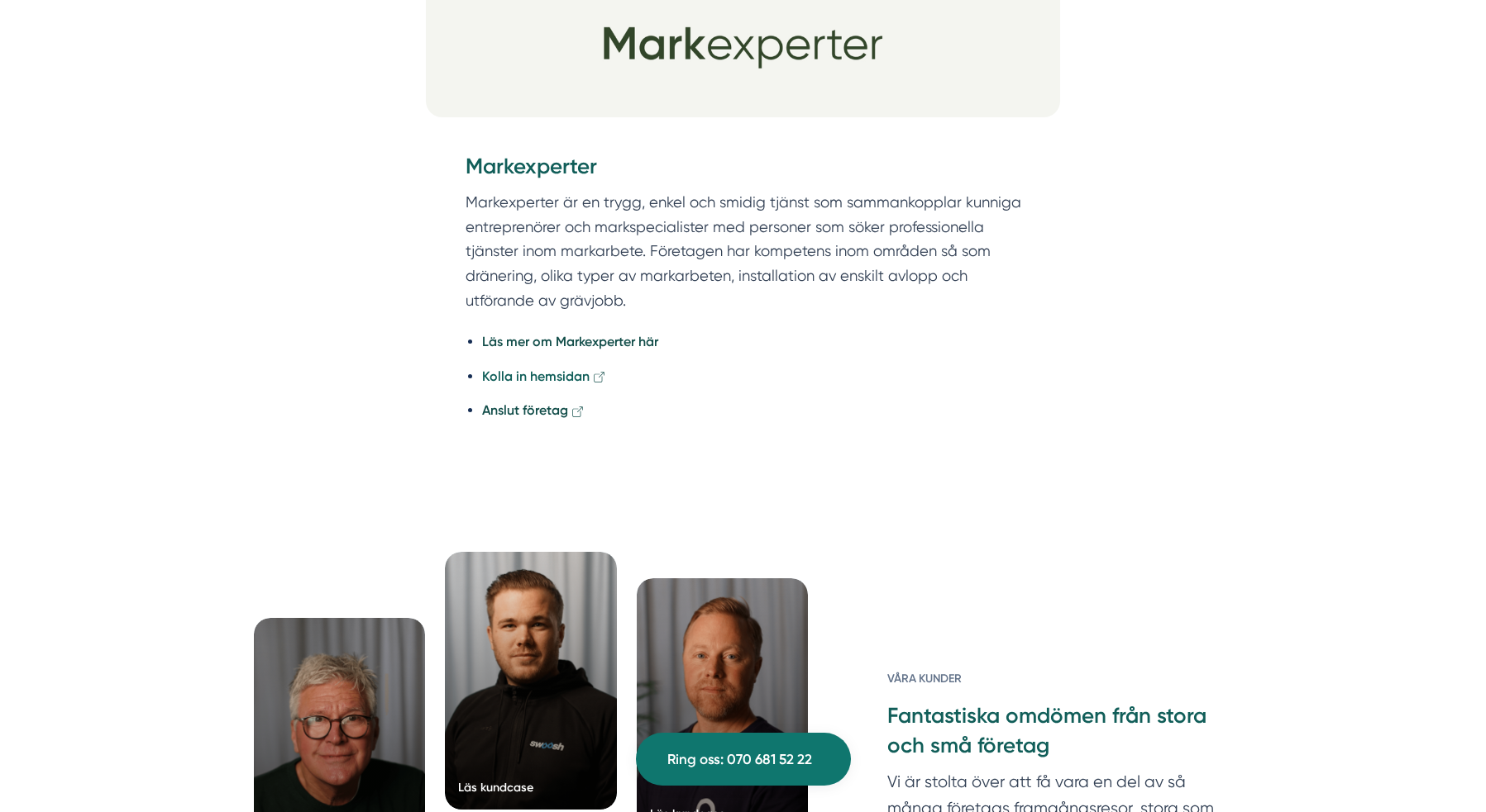
click at [565, 368] on strong "Kolla in hemsidan" at bounding box center [536, 376] width 108 height 16
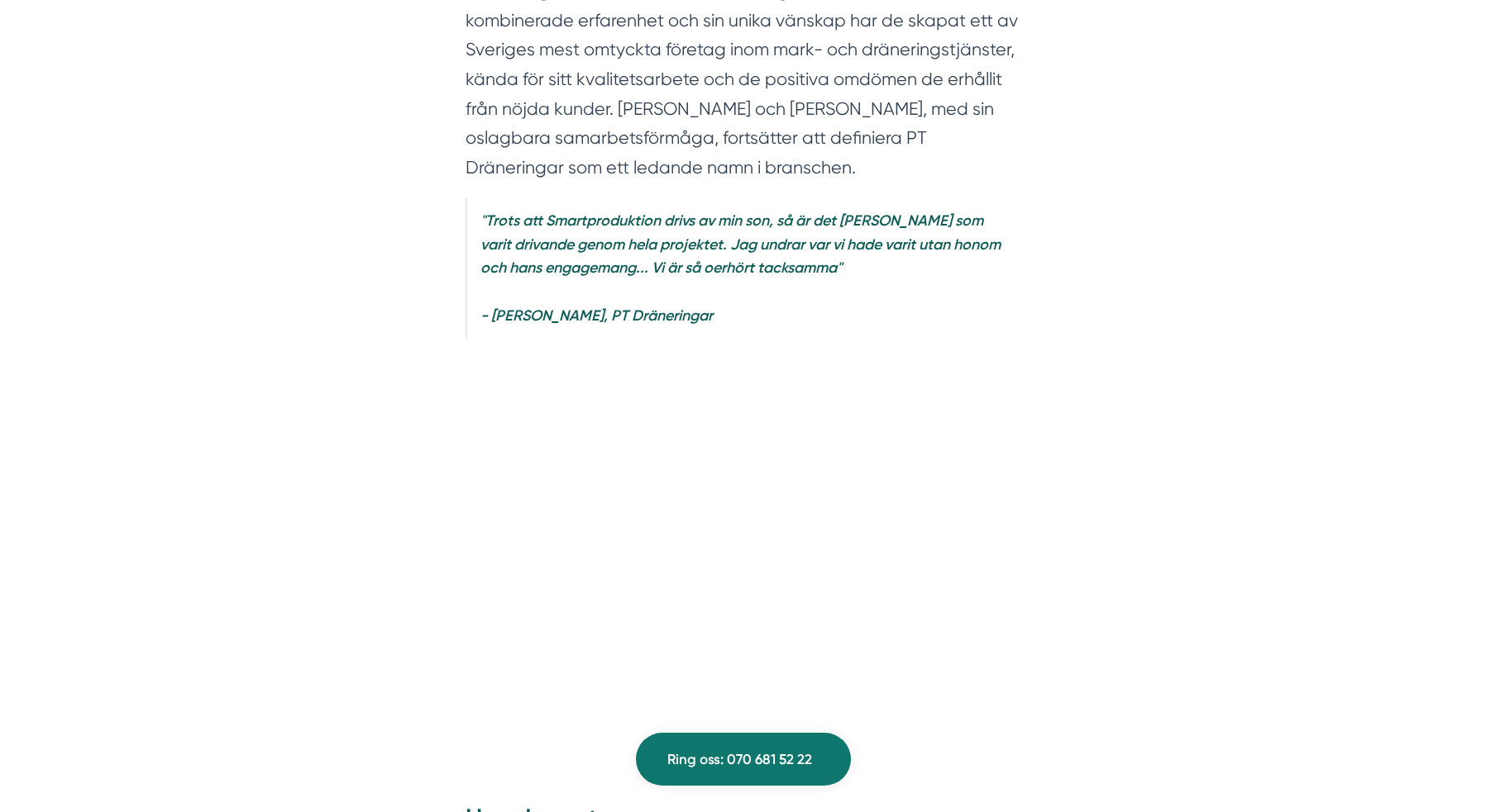
scroll to position [0, 0]
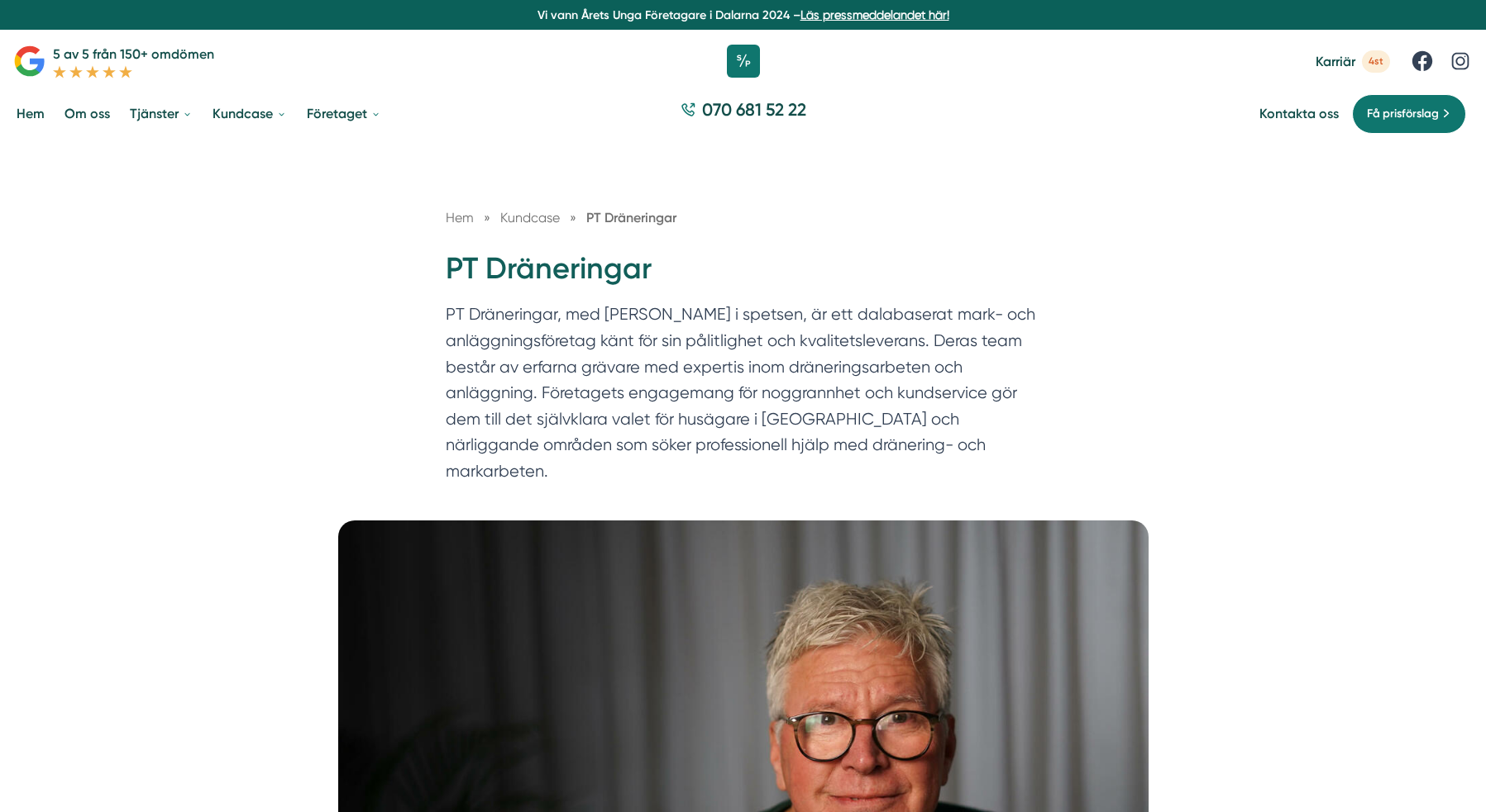
click at [461, 213] on span "Hem" at bounding box center [460, 217] width 28 height 16
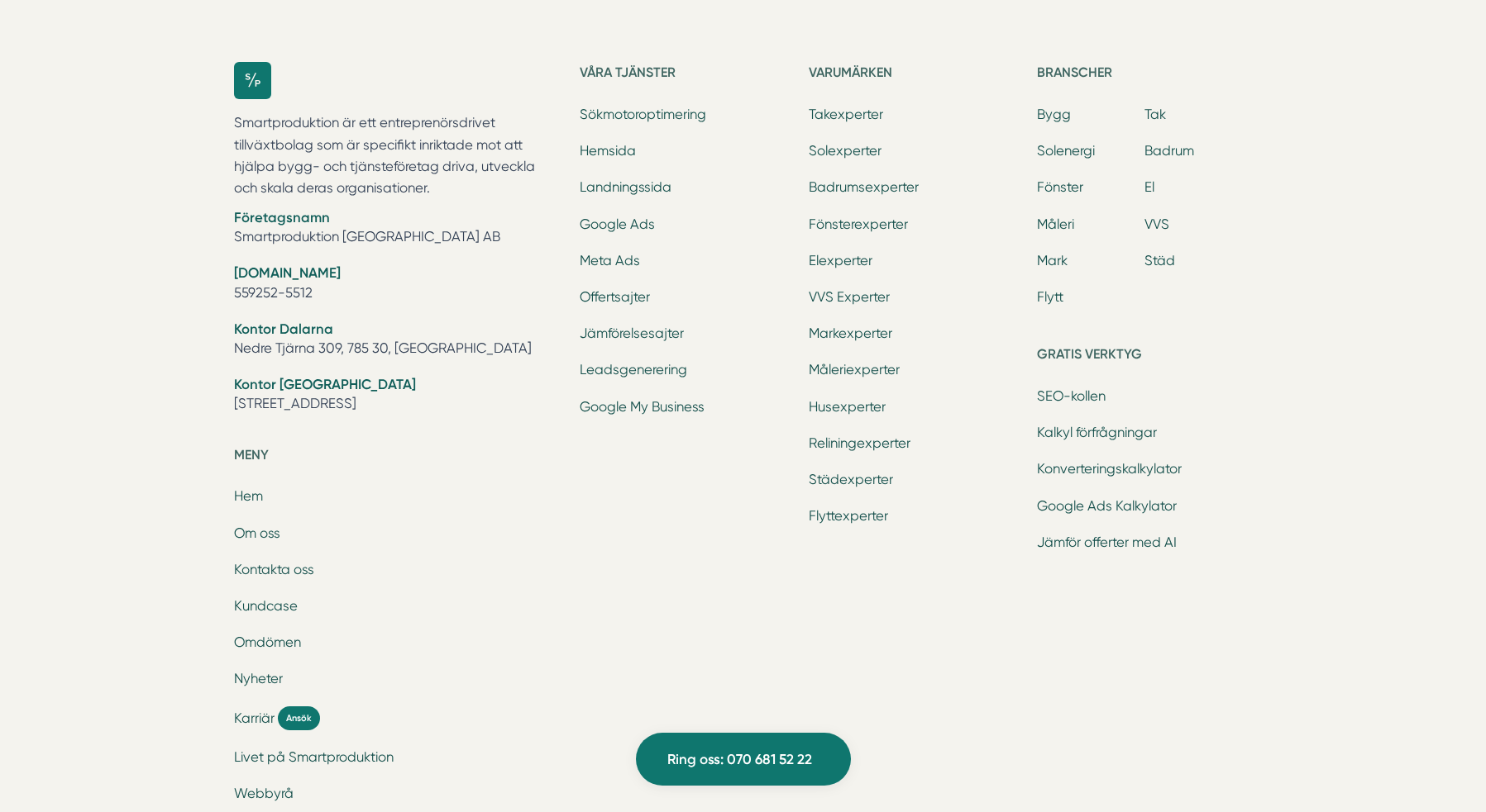
scroll to position [5254, 0]
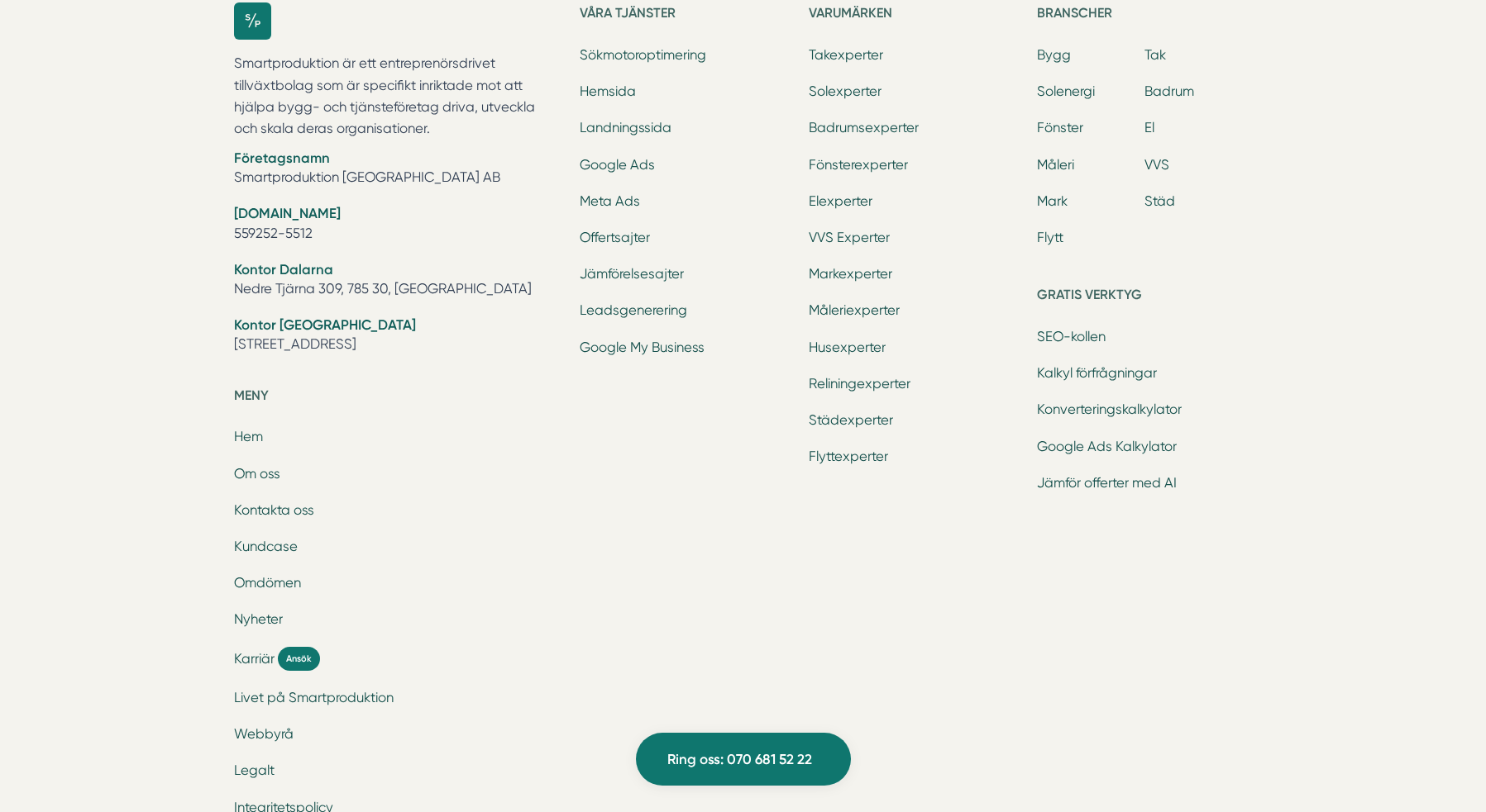
click at [283, 191] on li "Företagsnamn Smartproduktion Sverige AB" at bounding box center [398, 170] width 327 height 42
copy ul "Smartproduktion [GEOGRAPHIC_DATA] AB"
click at [171, 86] on div "Ring oss 070 681 52 22 Smartproduktion är ett entreprenörsdrivet tillväxtbolag …" at bounding box center [743, 296] width 1486 height 1130
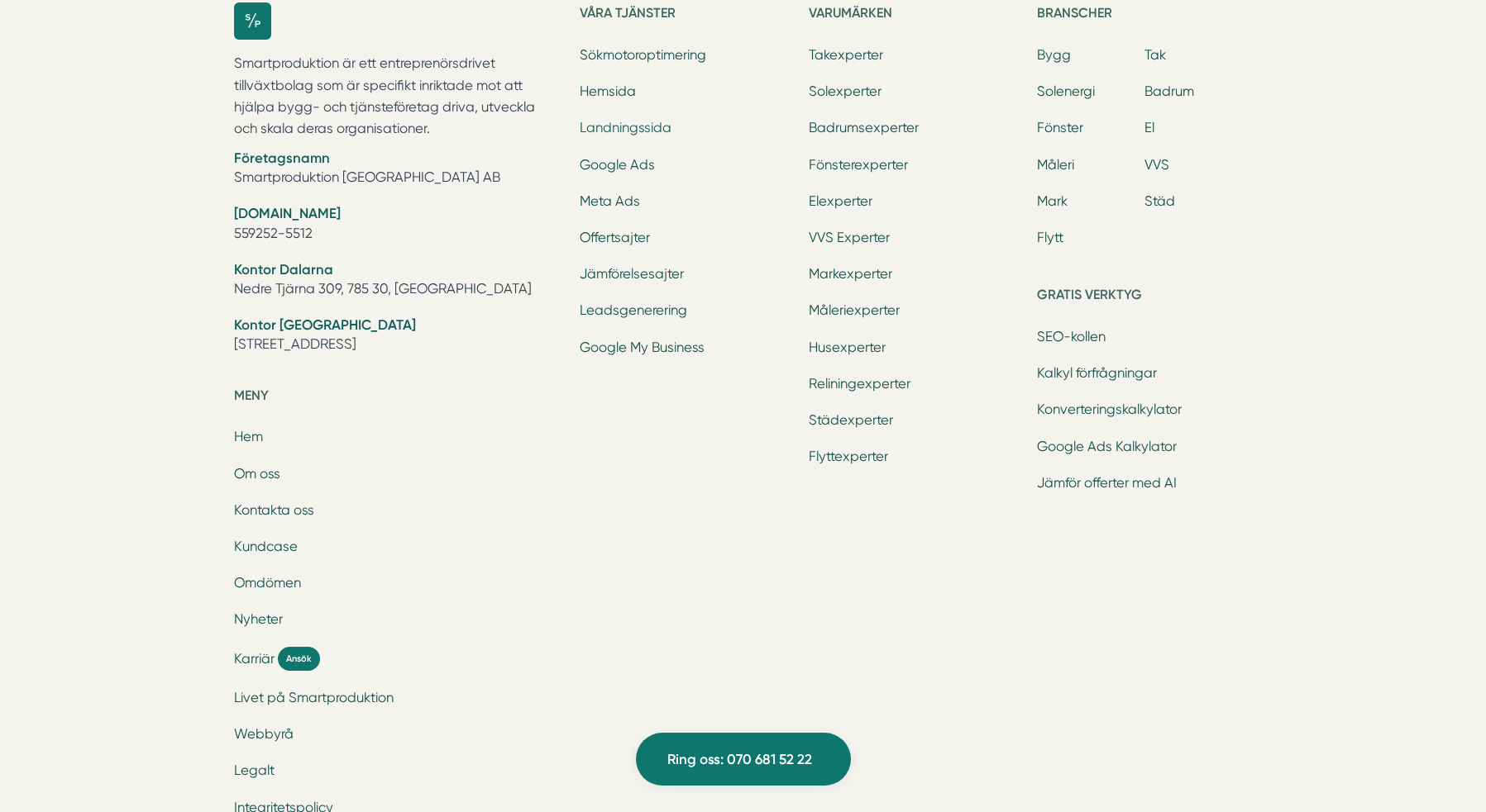
click at [649, 136] on link "Landningssida" at bounding box center [625, 127] width 92 height 16
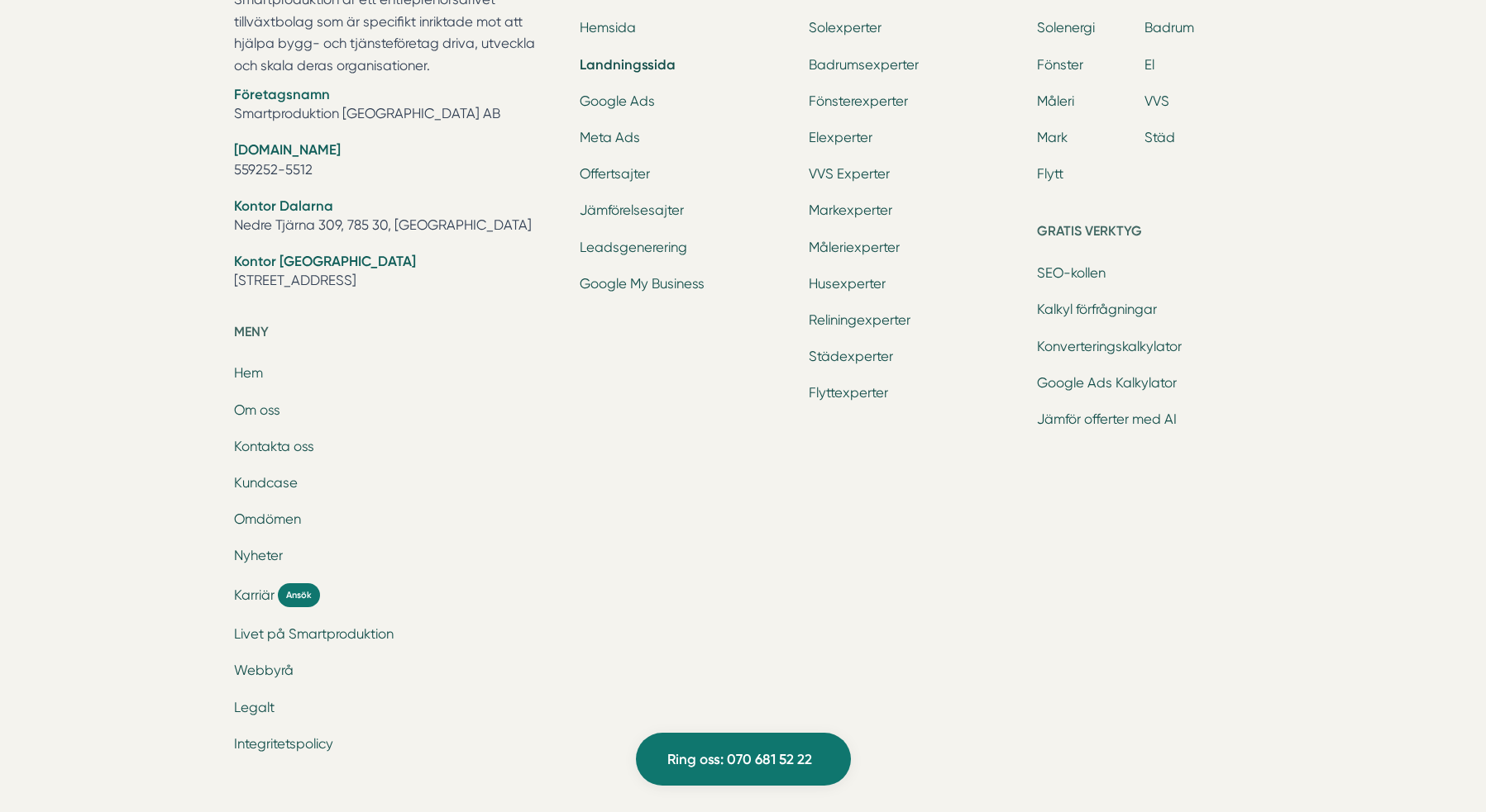
scroll to position [5674, 0]
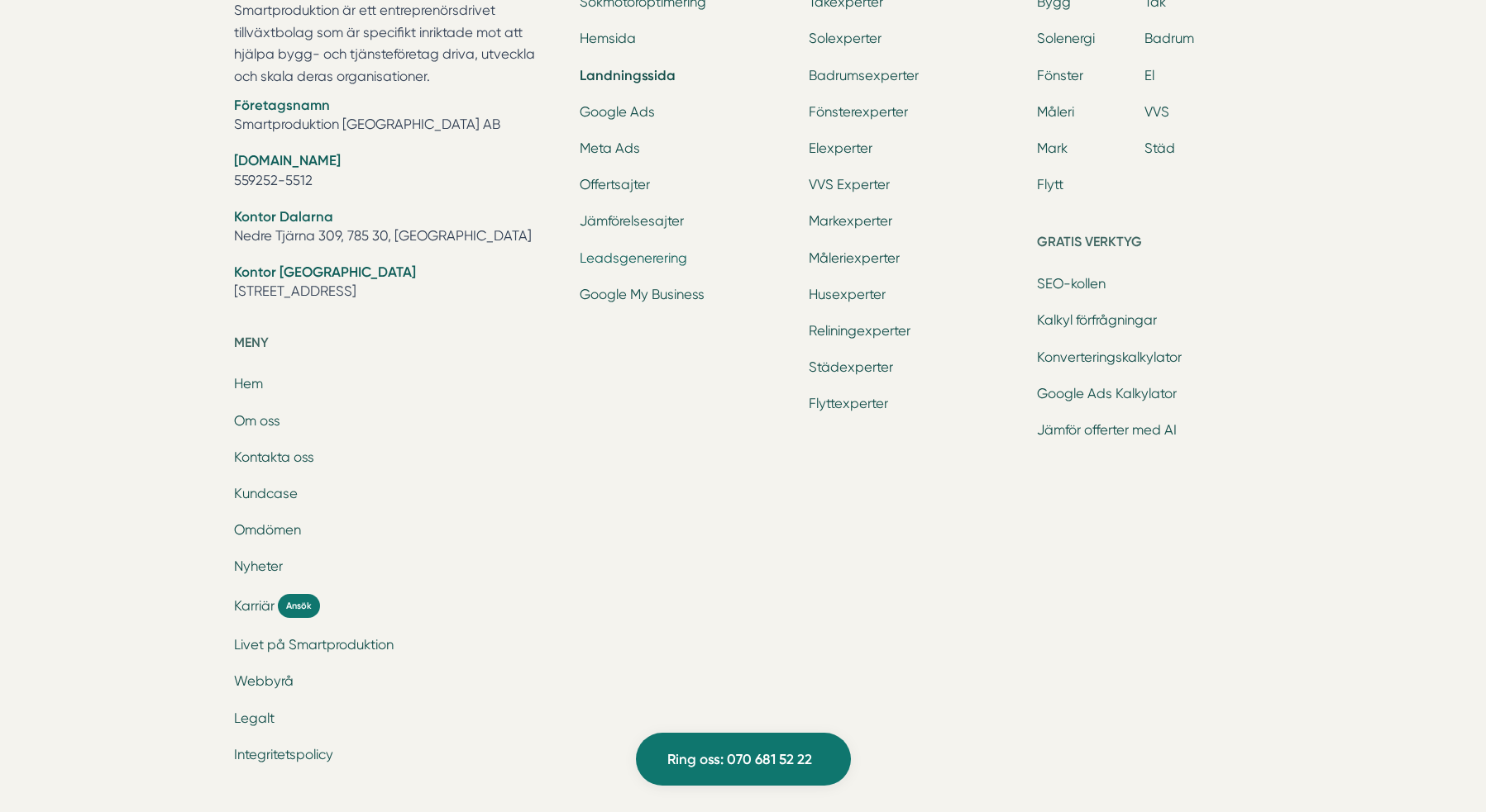
click at [631, 263] on link "Leadsgenerering" at bounding box center [634, 258] width 108 height 16
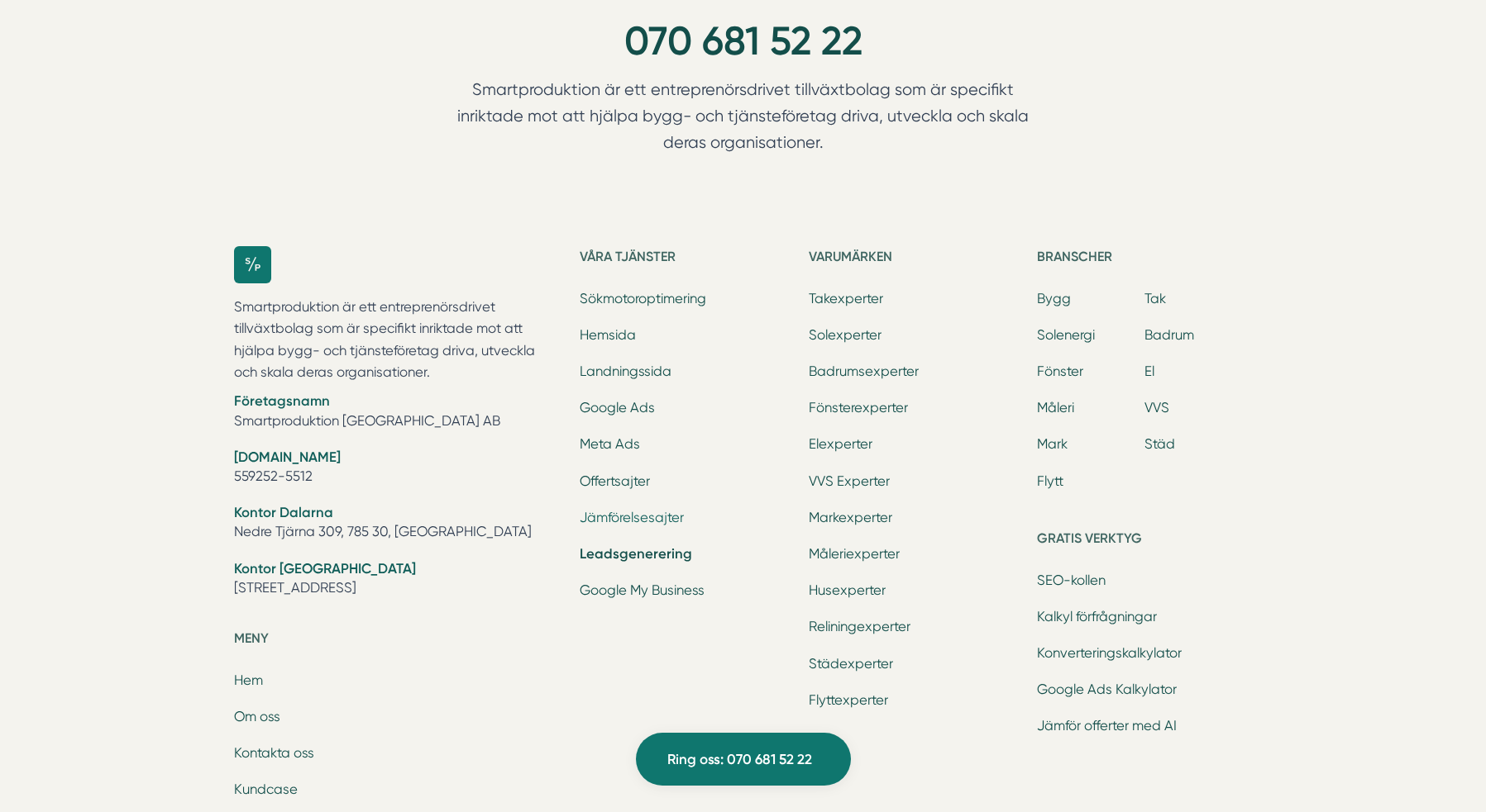
scroll to position [7264, 0]
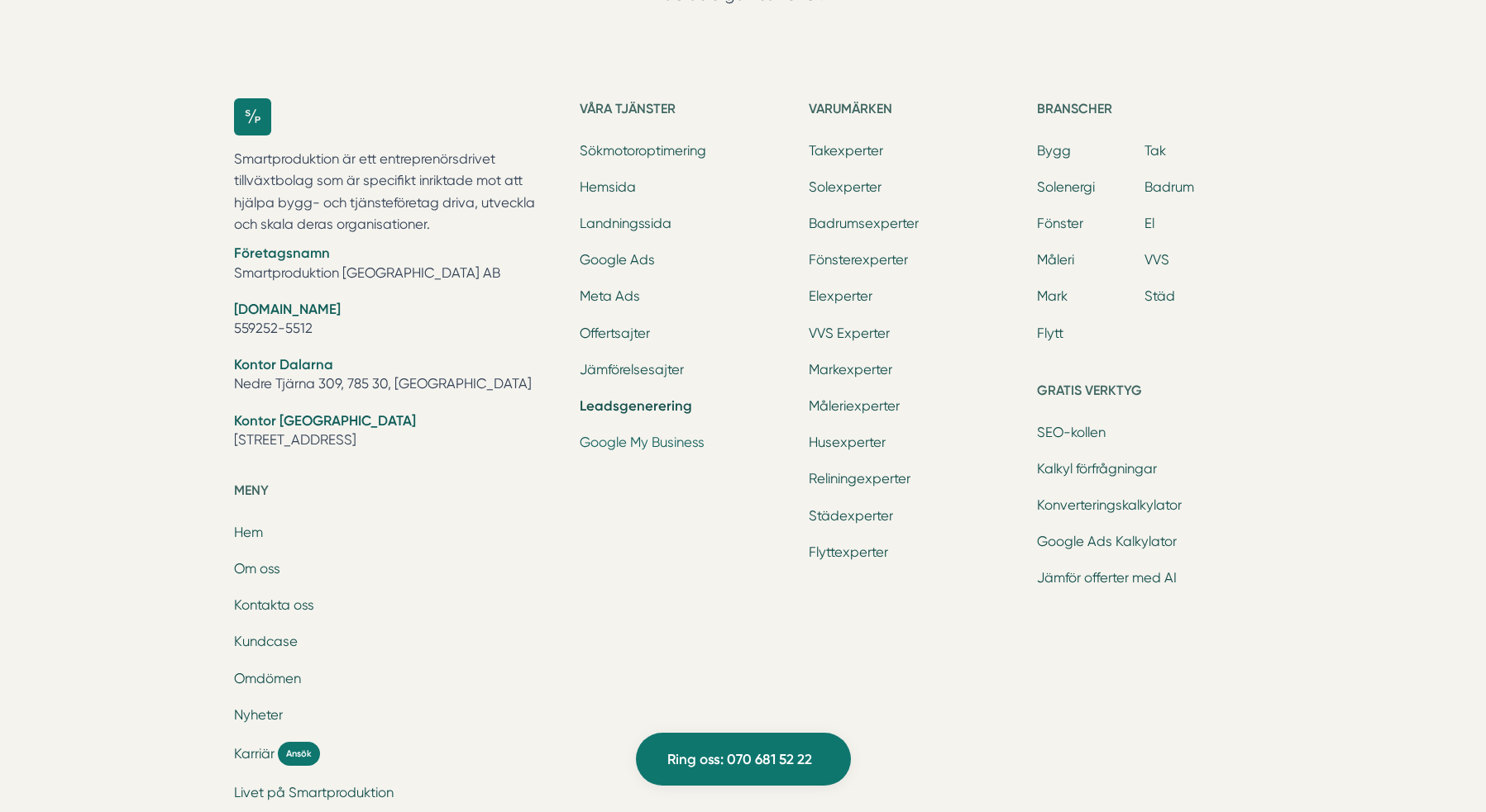
click at [638, 434] on link "Google My Business" at bounding box center [642, 442] width 125 height 16
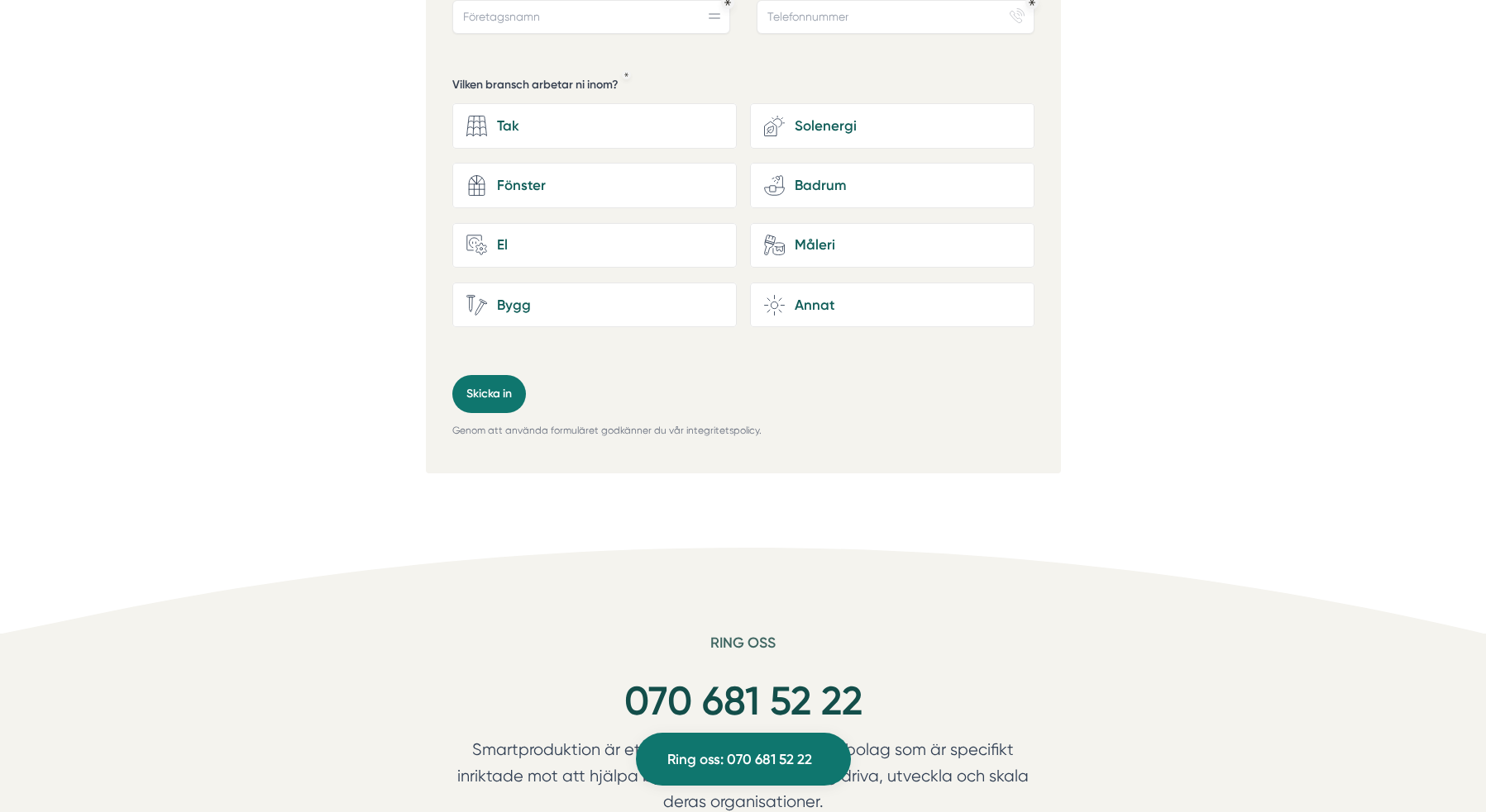
scroll to position [2280, 0]
